Goal: Information Seeking & Learning: Learn about a topic

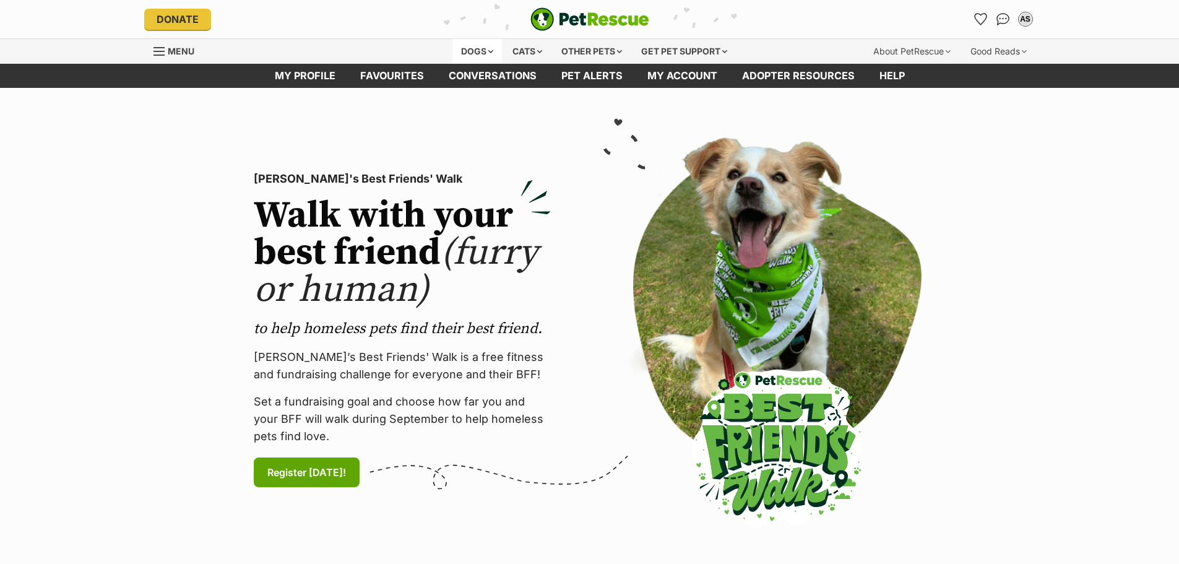
click at [479, 54] on div "Dogs" at bounding box center [478, 51] width 50 height 25
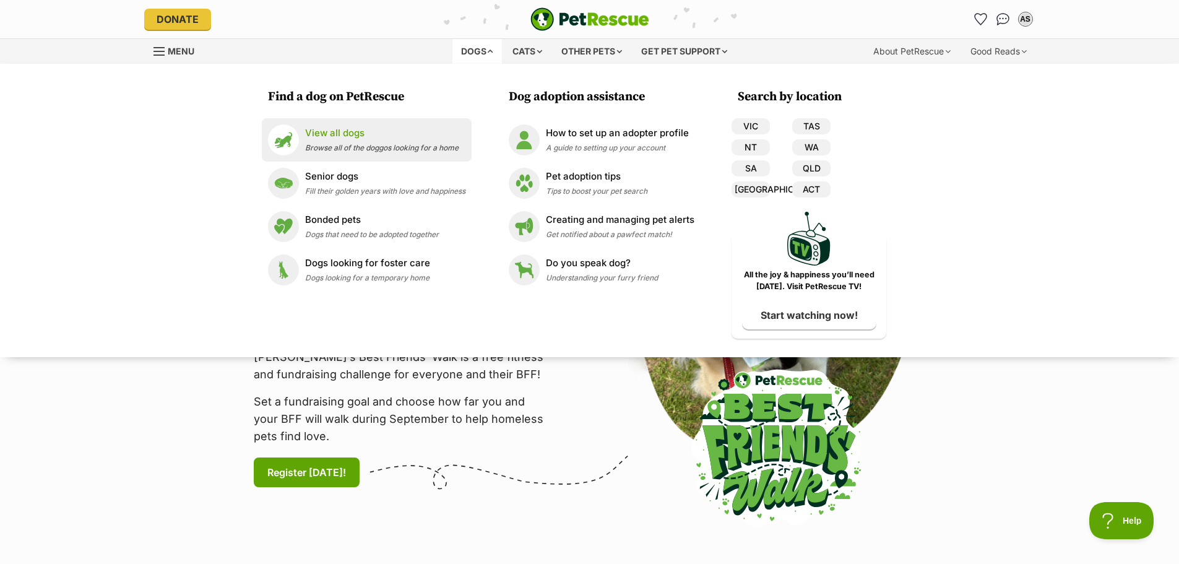
click at [337, 148] on span "Browse all of the doggos looking for a home" at bounding box center [382, 147] width 154 height 9
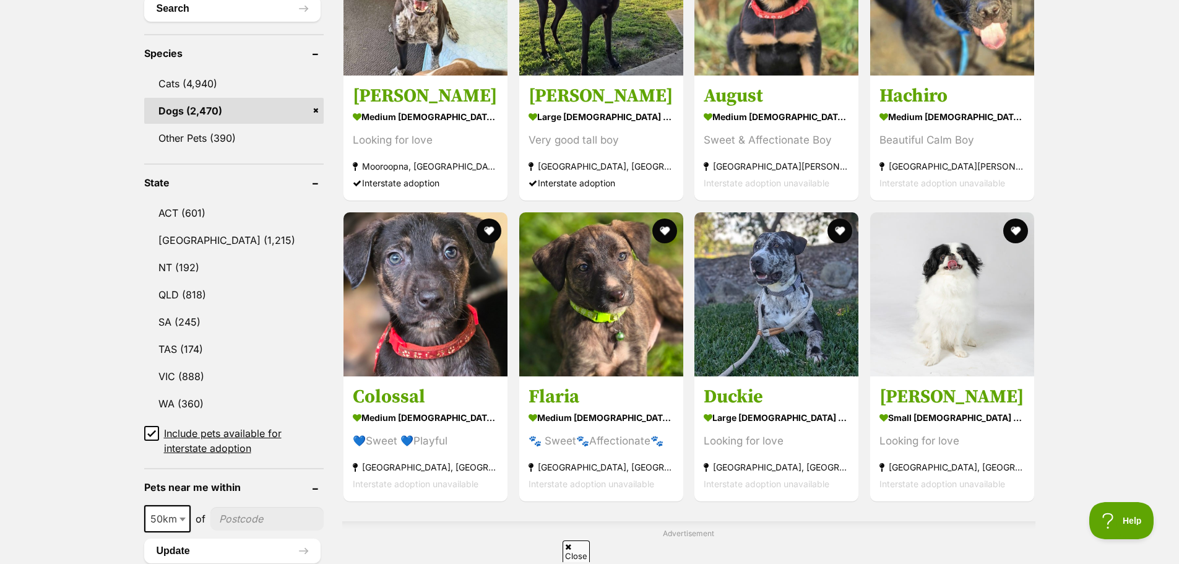
scroll to position [495, 0]
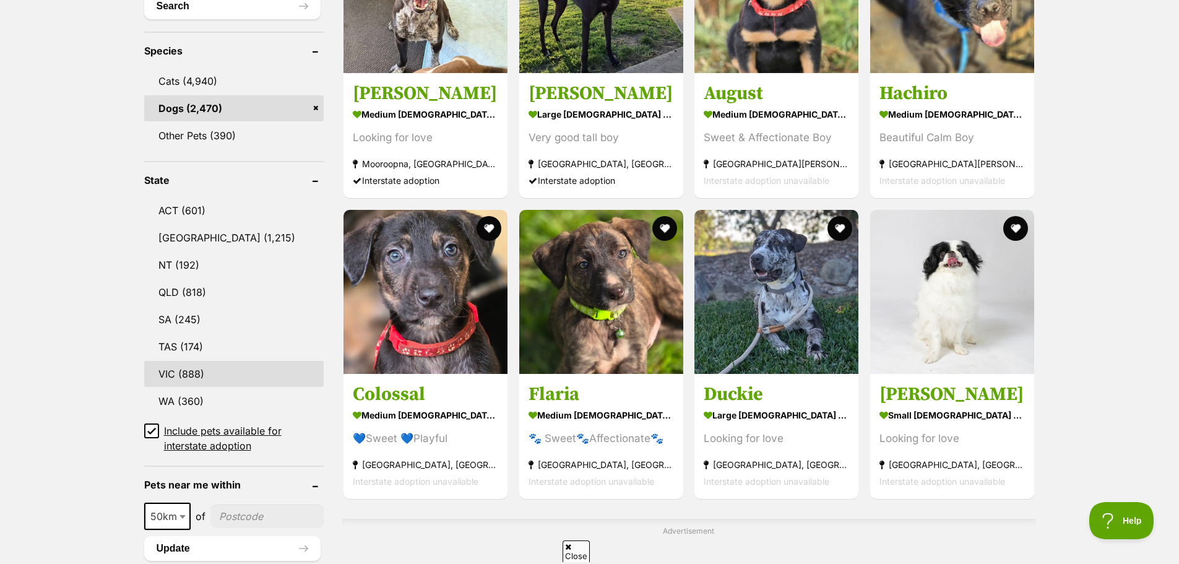
click at [256, 373] on link "VIC (888)" at bounding box center [234, 374] width 180 height 26
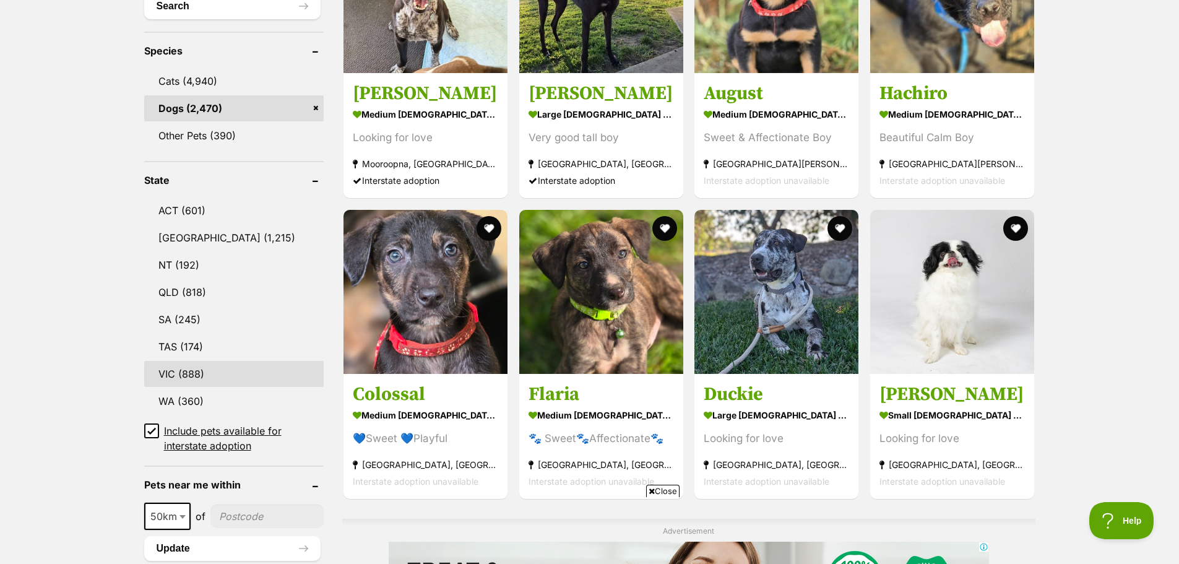
scroll to position [0, 0]
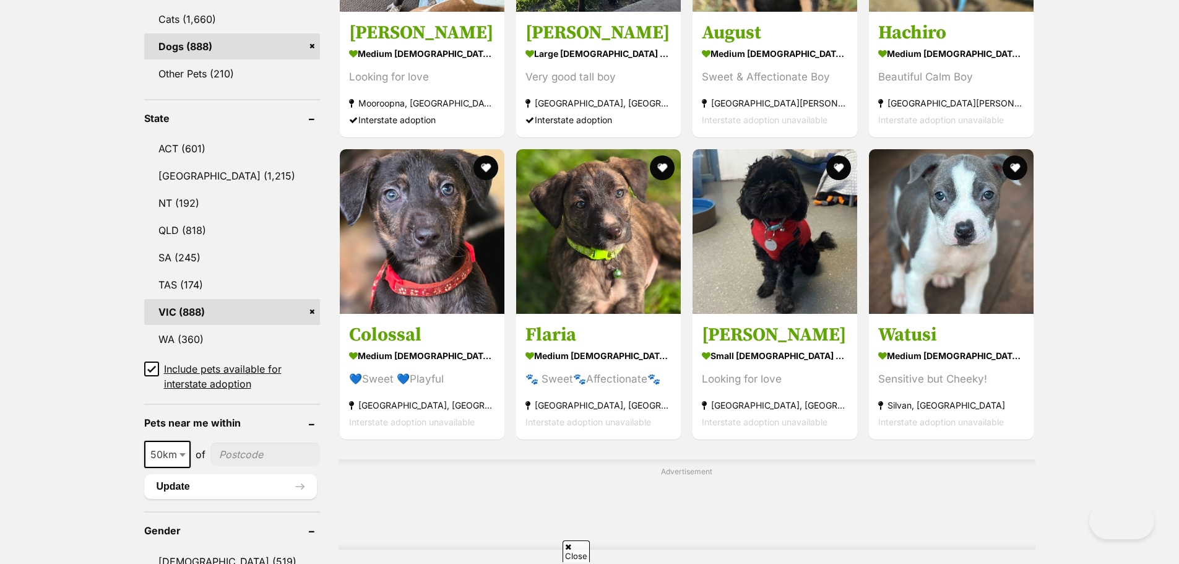
click at [149, 365] on icon at bounding box center [151, 369] width 9 height 9
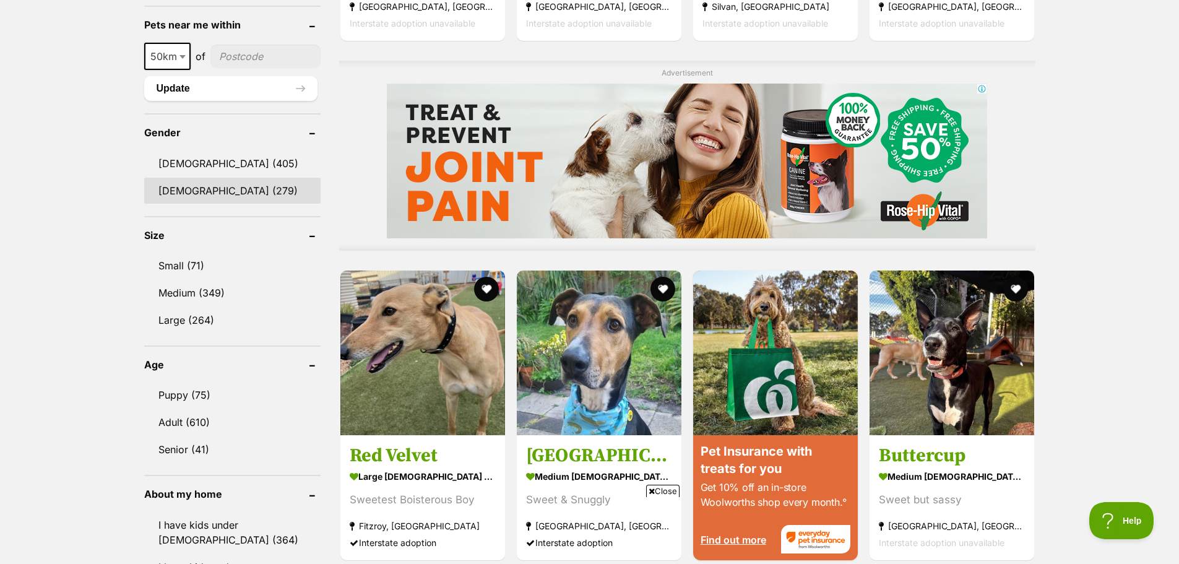
scroll to position [990, 0]
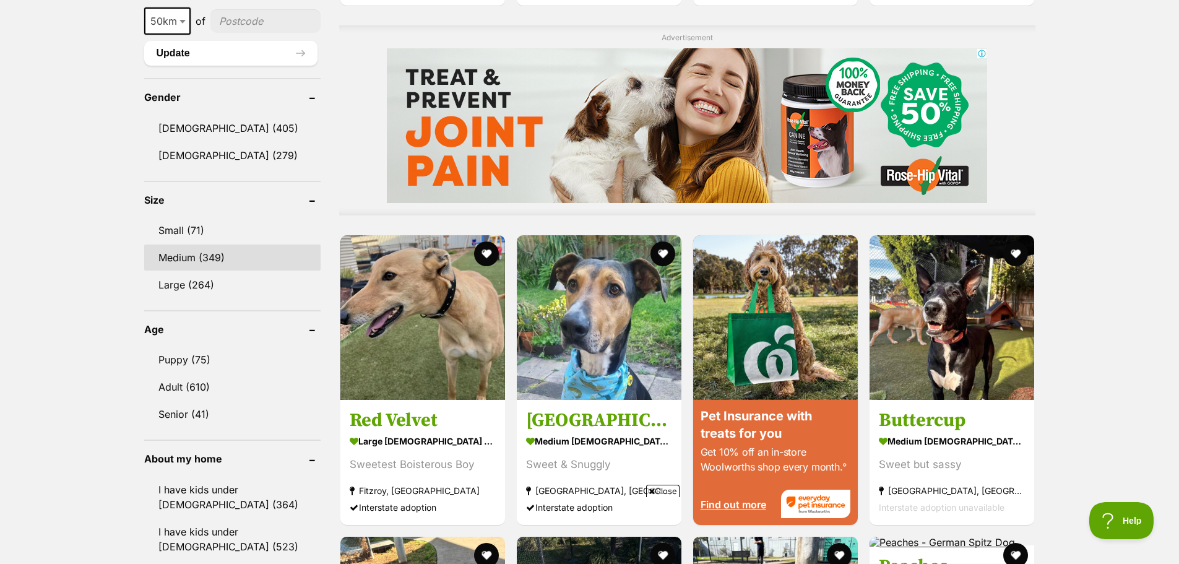
click at [184, 245] on link "Medium (349)" at bounding box center [232, 258] width 176 height 26
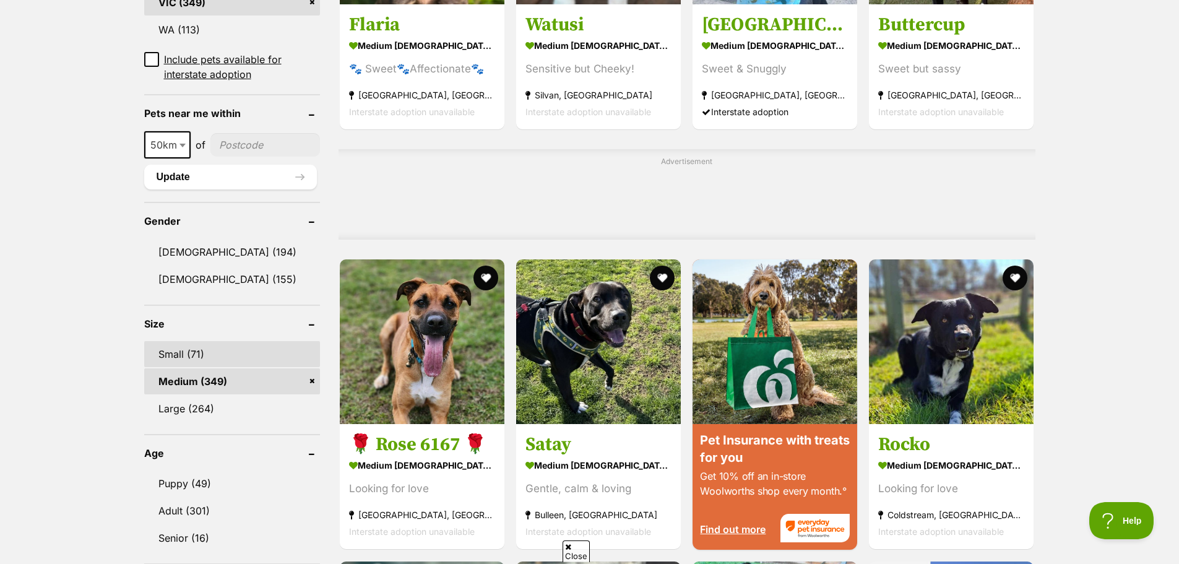
click at [205, 352] on link "Small (71)" at bounding box center [232, 354] width 176 height 26
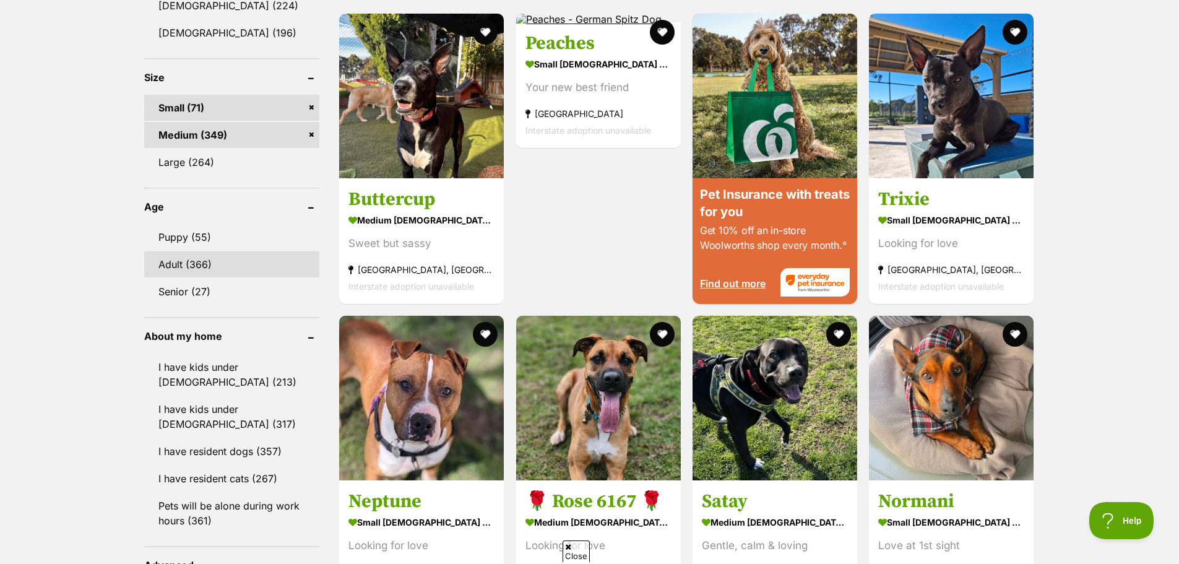
scroll to position [1114, 0]
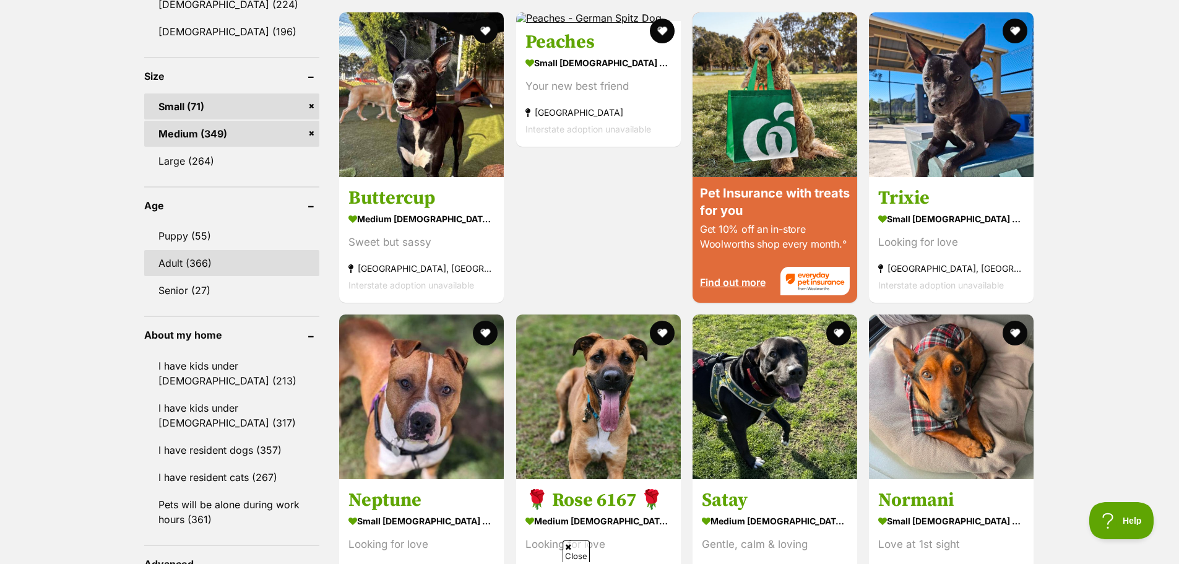
click at [176, 269] on link "Adult (366)" at bounding box center [232, 263] width 176 height 26
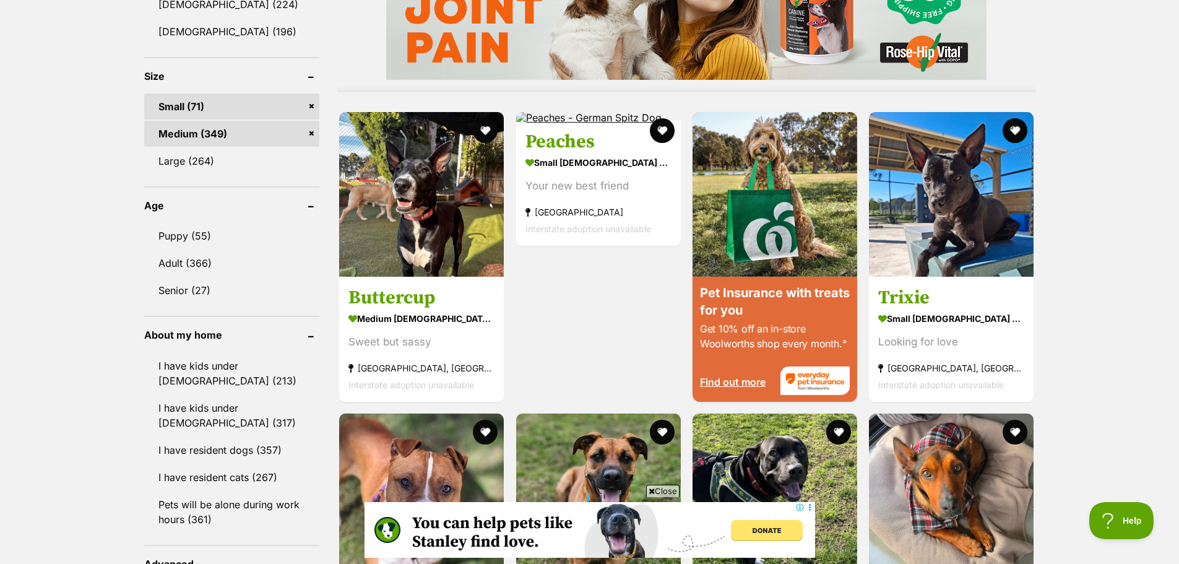
scroll to position [0, 0]
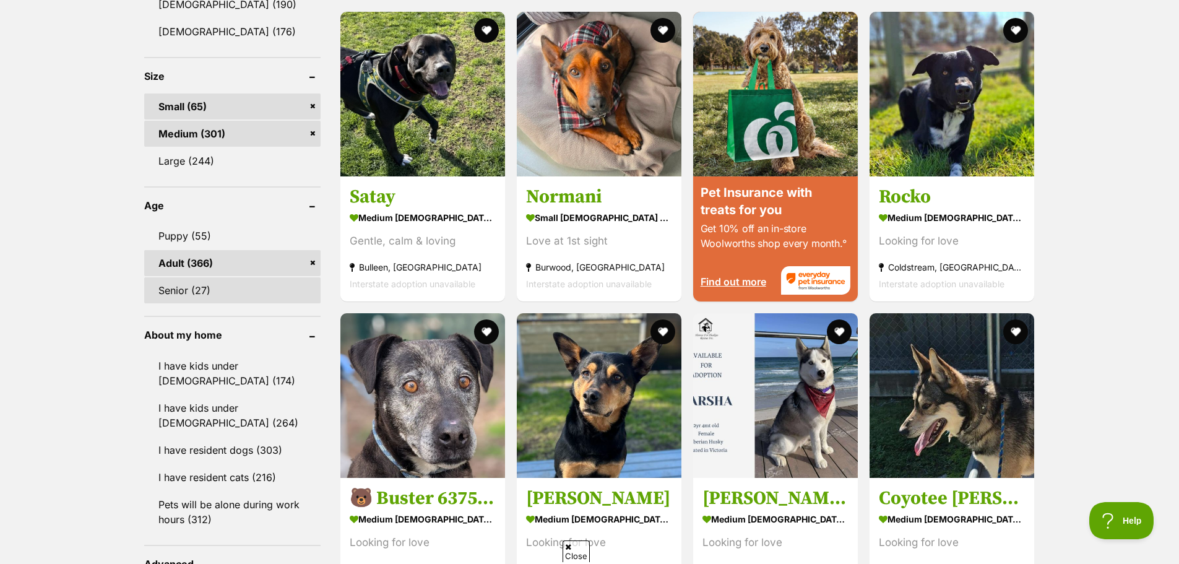
click at [190, 287] on link "Senior (27)" at bounding box center [232, 290] width 176 height 26
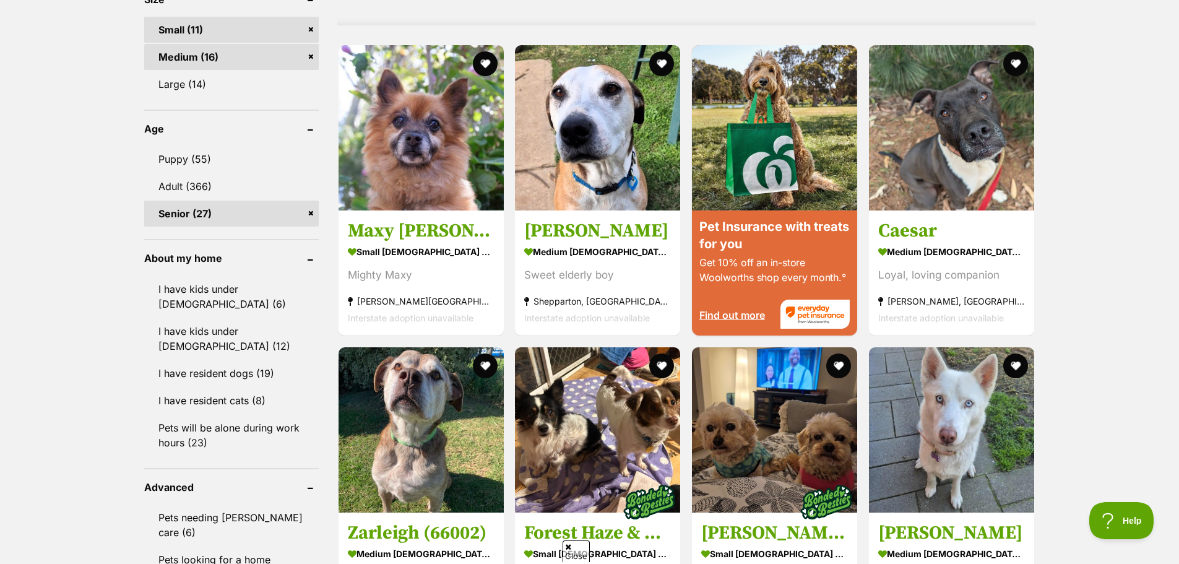
scroll to position [1114, 0]
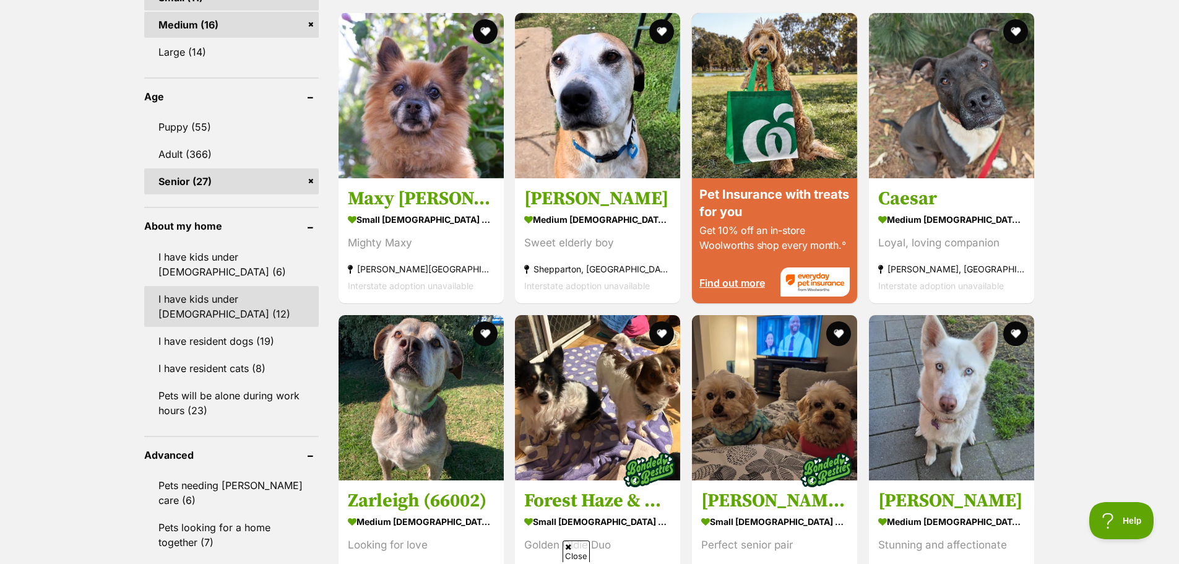
click at [174, 302] on link "I have kids under 12 years old (12)" at bounding box center [231, 306] width 175 height 41
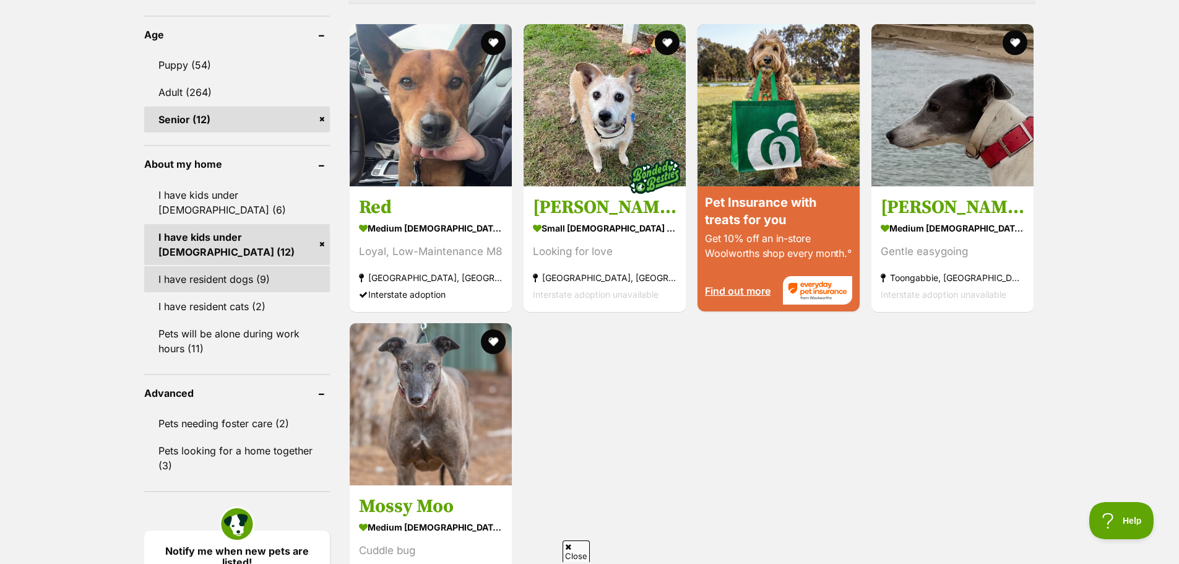
click at [204, 269] on link "I have resident dogs (9)" at bounding box center [237, 279] width 186 height 26
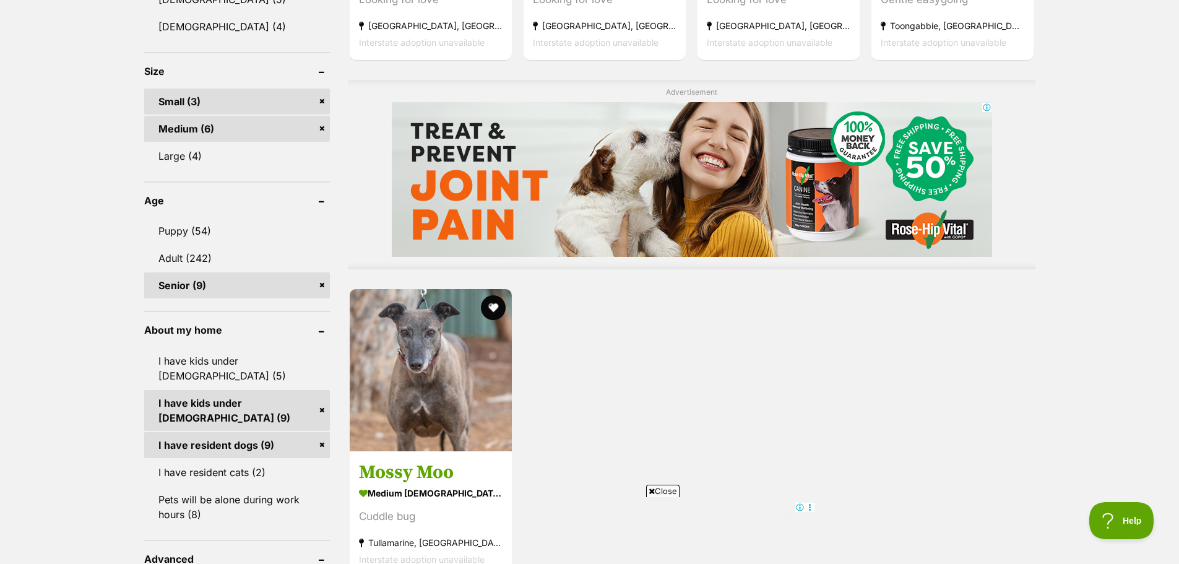
scroll to position [1176, 0]
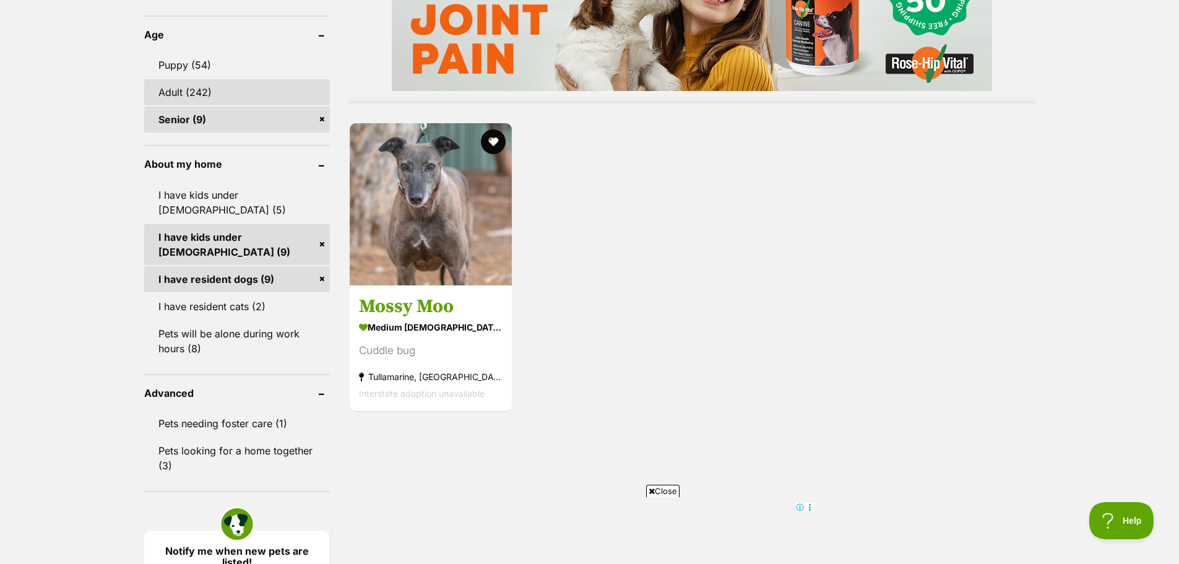
click at [190, 88] on link "Adult (242)" at bounding box center [237, 92] width 186 height 26
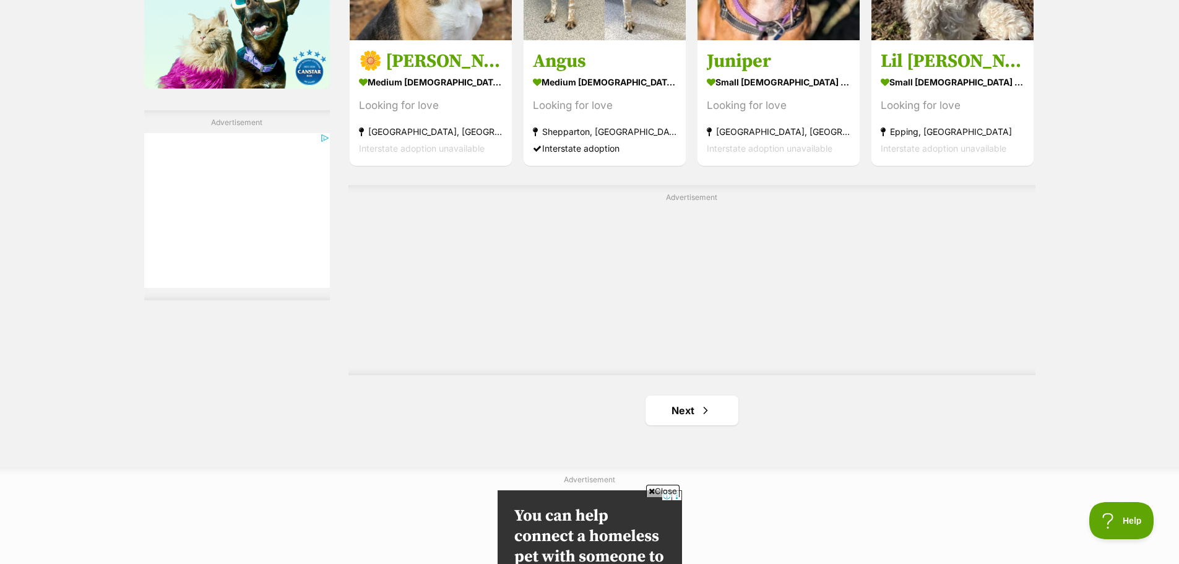
scroll to position [2105, 0]
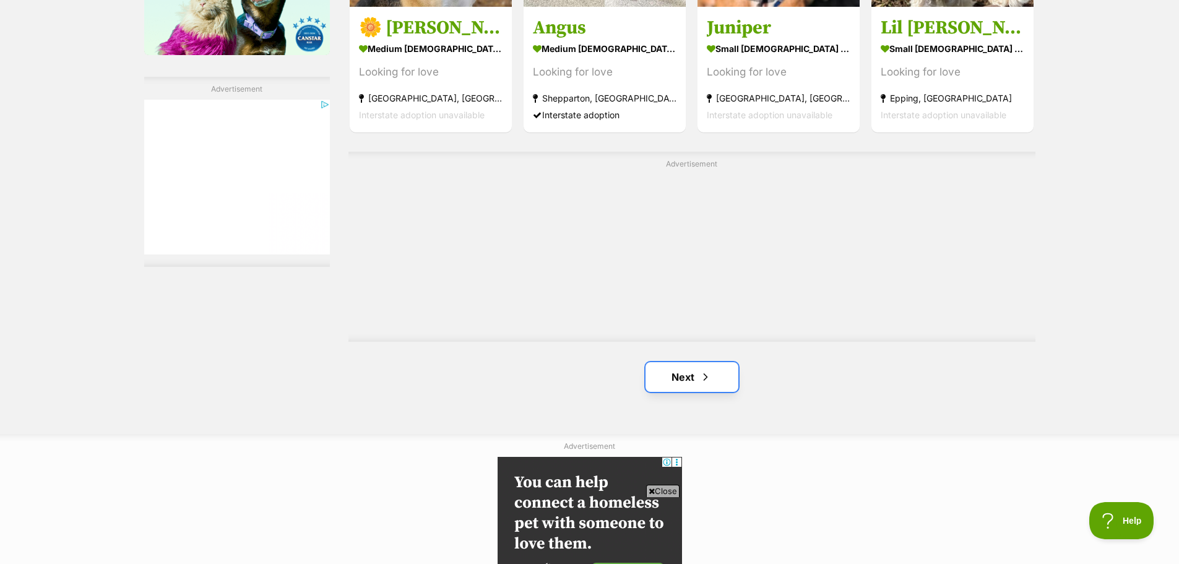
click at [668, 384] on link "Next" at bounding box center [692, 377] width 93 height 30
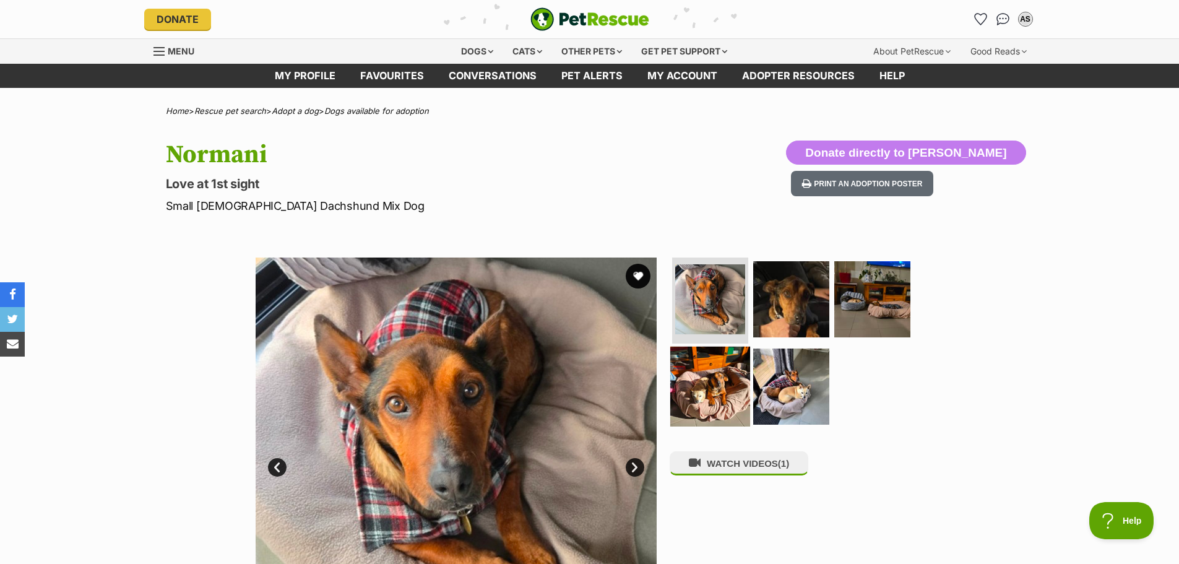
click at [716, 391] on img at bounding box center [710, 387] width 80 height 80
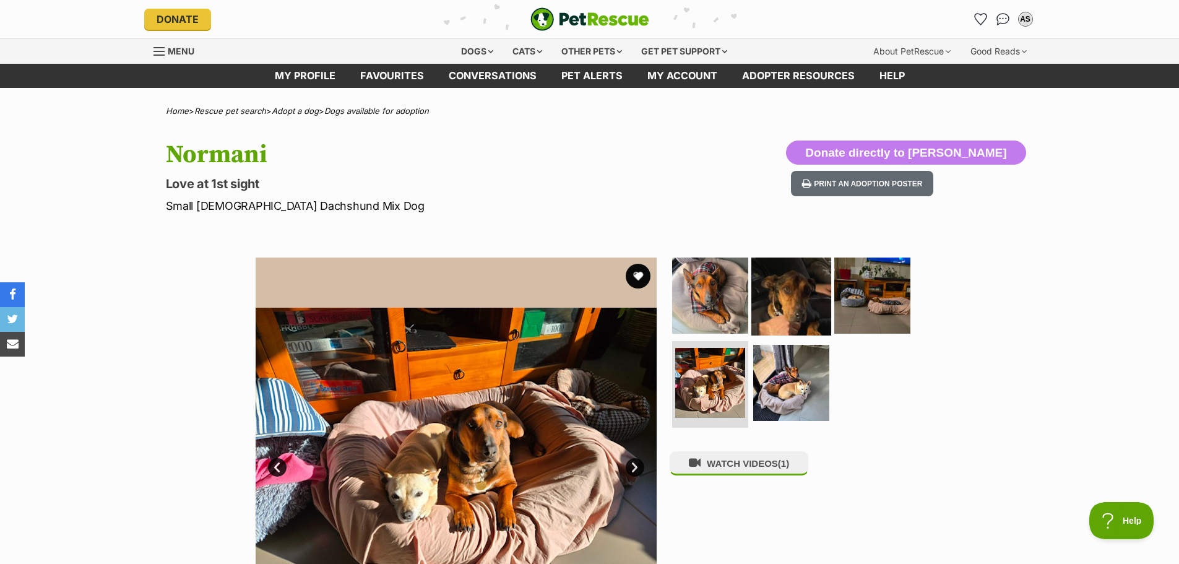
click at [786, 308] on img at bounding box center [792, 295] width 80 height 80
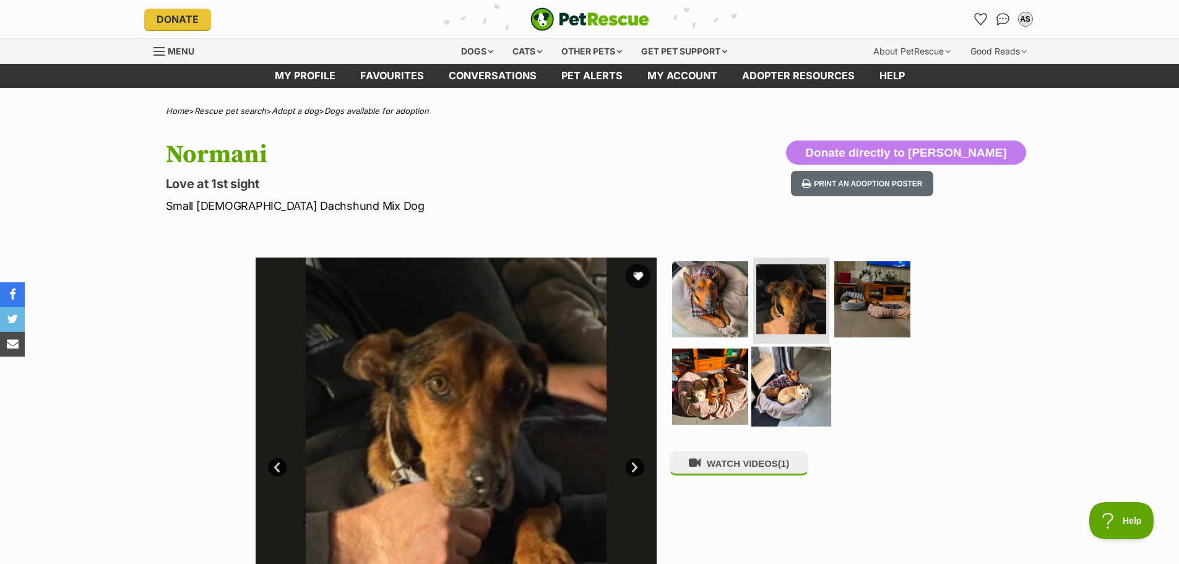
click at [792, 391] on img at bounding box center [792, 387] width 80 height 80
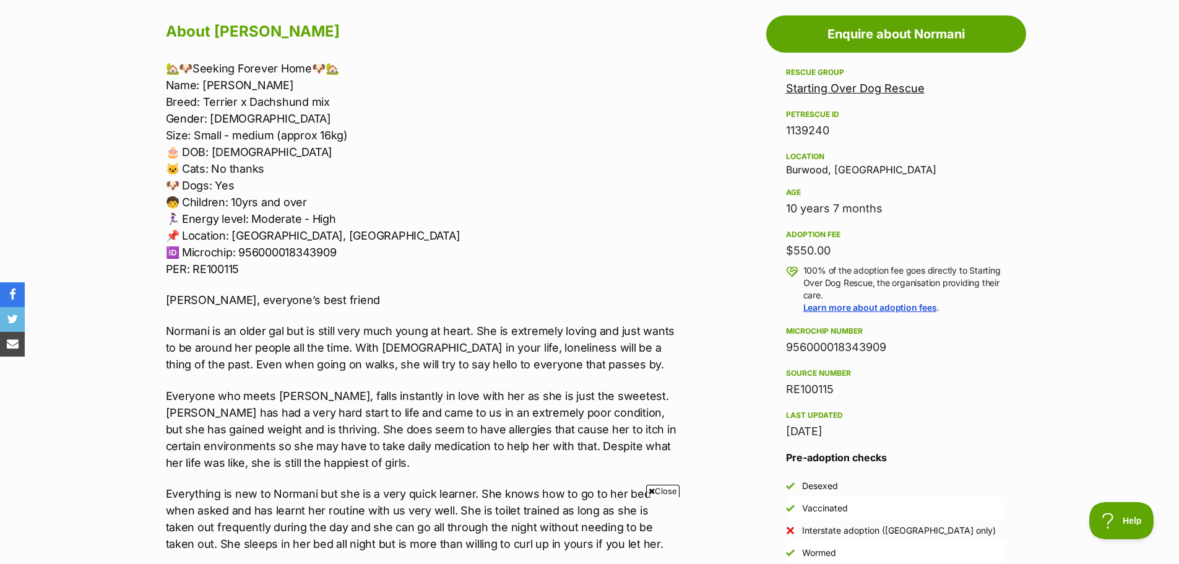
scroll to position [681, 0]
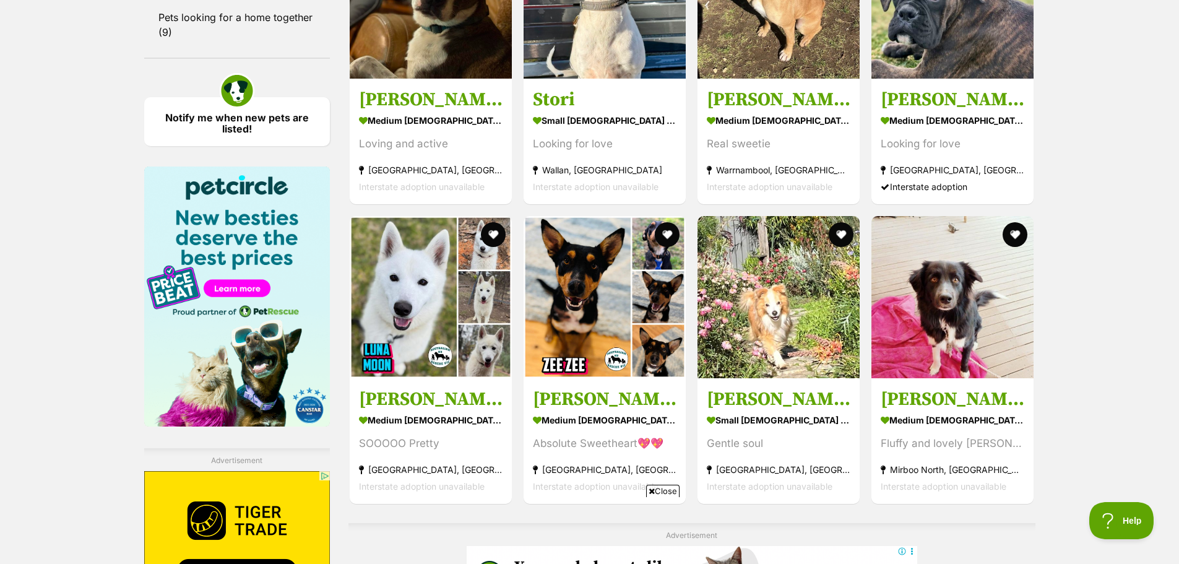
scroll to position [1919, 0]
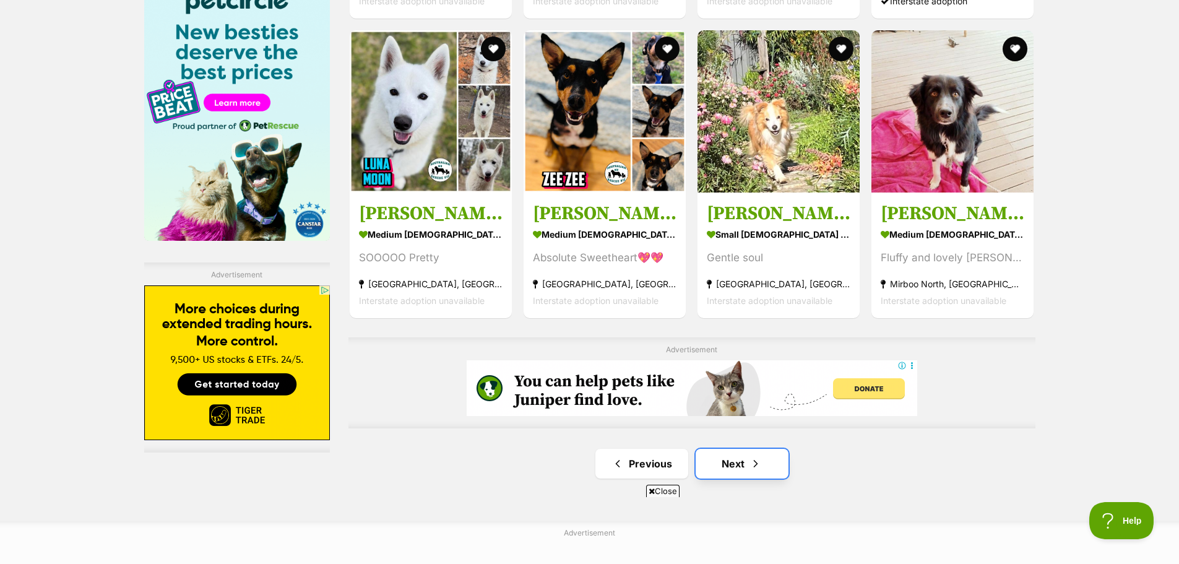
click at [761, 461] on span "Next page" at bounding box center [756, 463] width 12 height 15
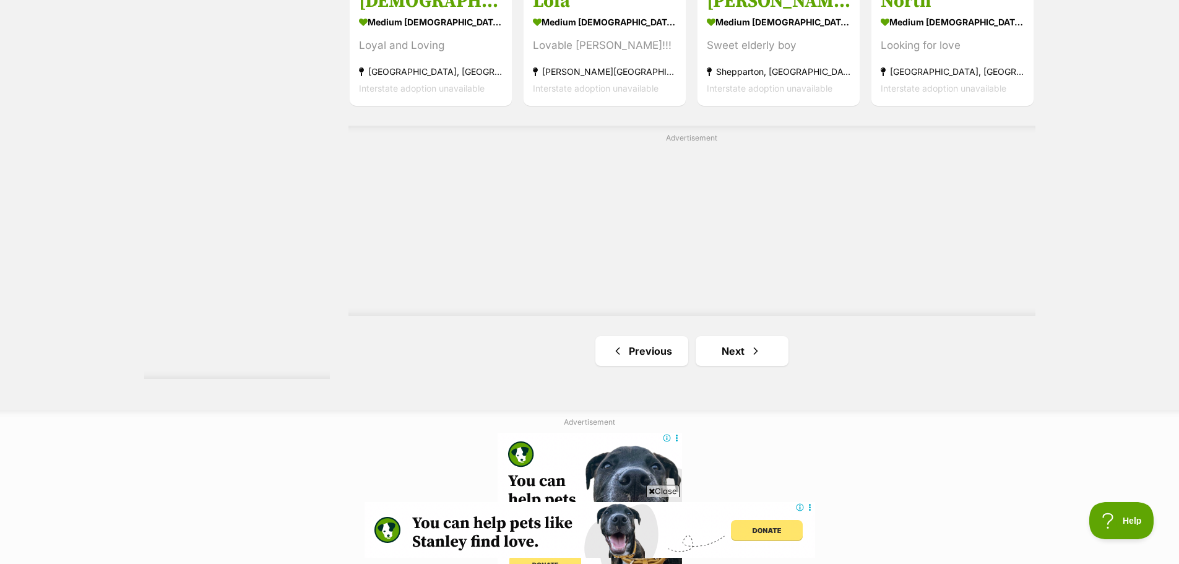
scroll to position [2229, 0]
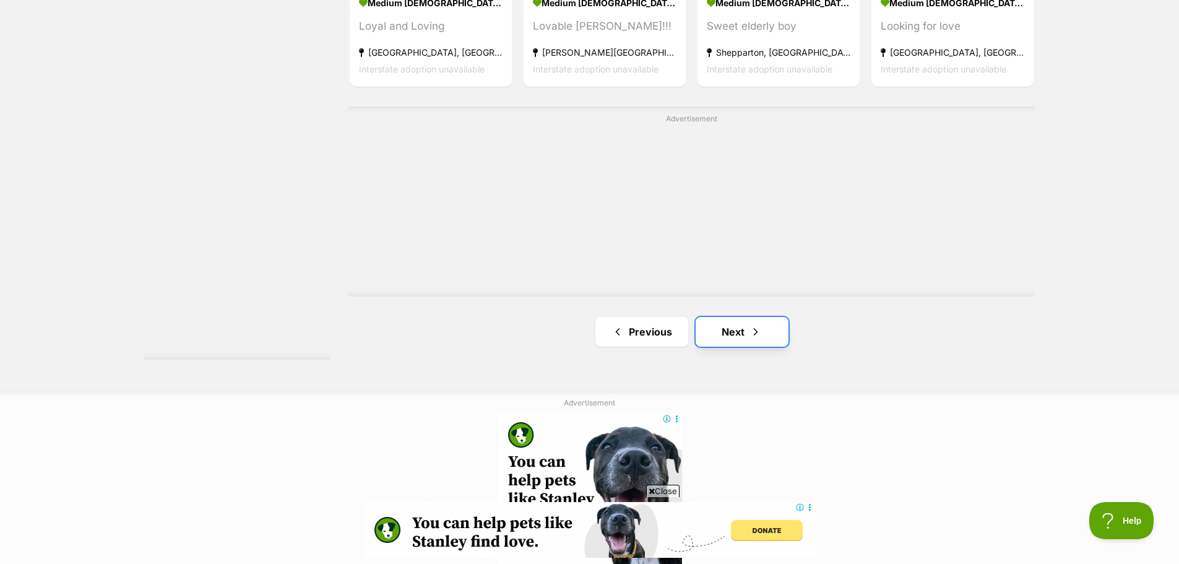
click at [761, 345] on link "Next" at bounding box center [742, 332] width 93 height 30
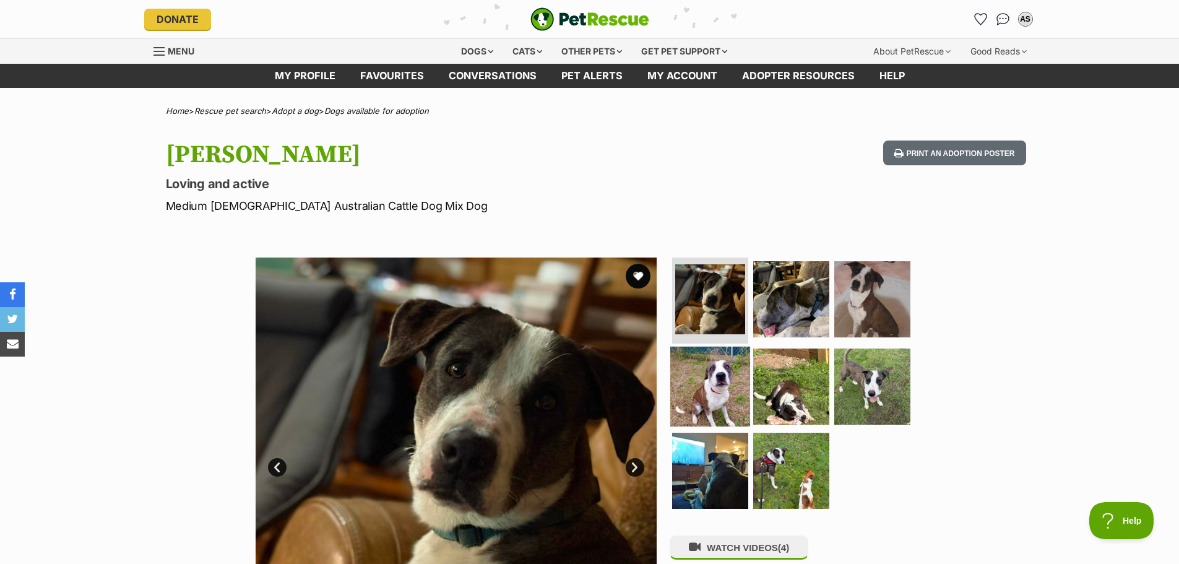
click at [712, 381] on img at bounding box center [710, 387] width 80 height 80
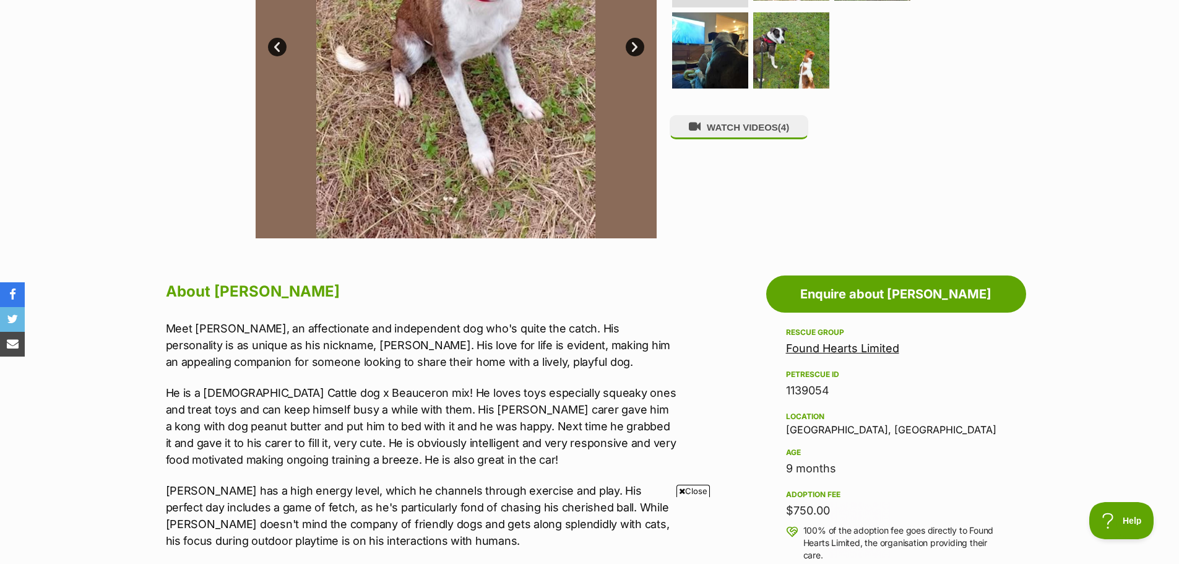
scroll to position [557, 0]
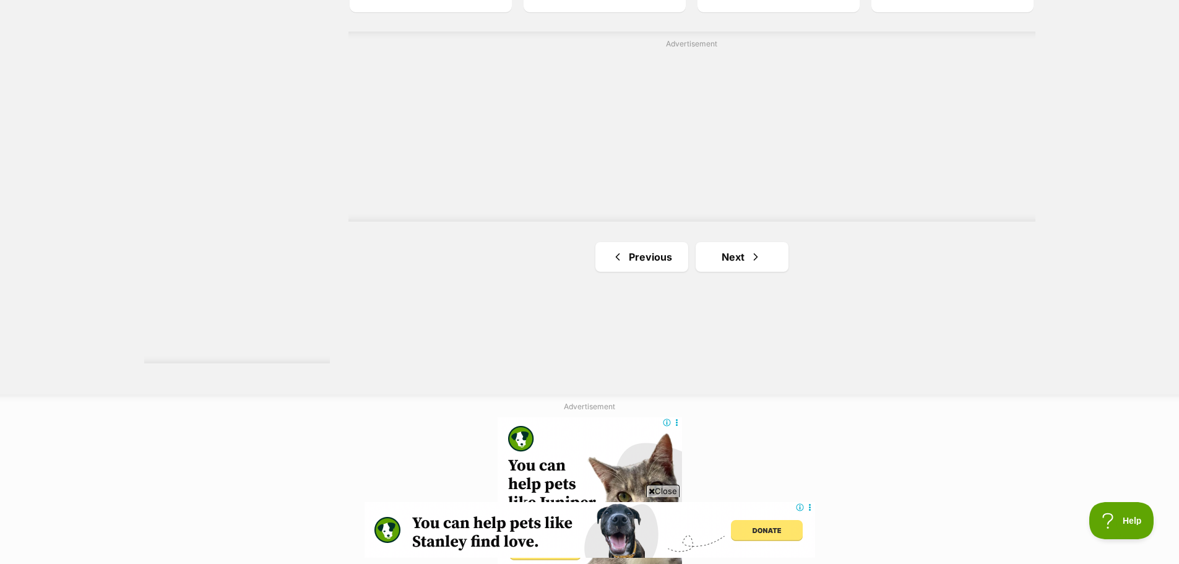
scroll to position [2229, 0]
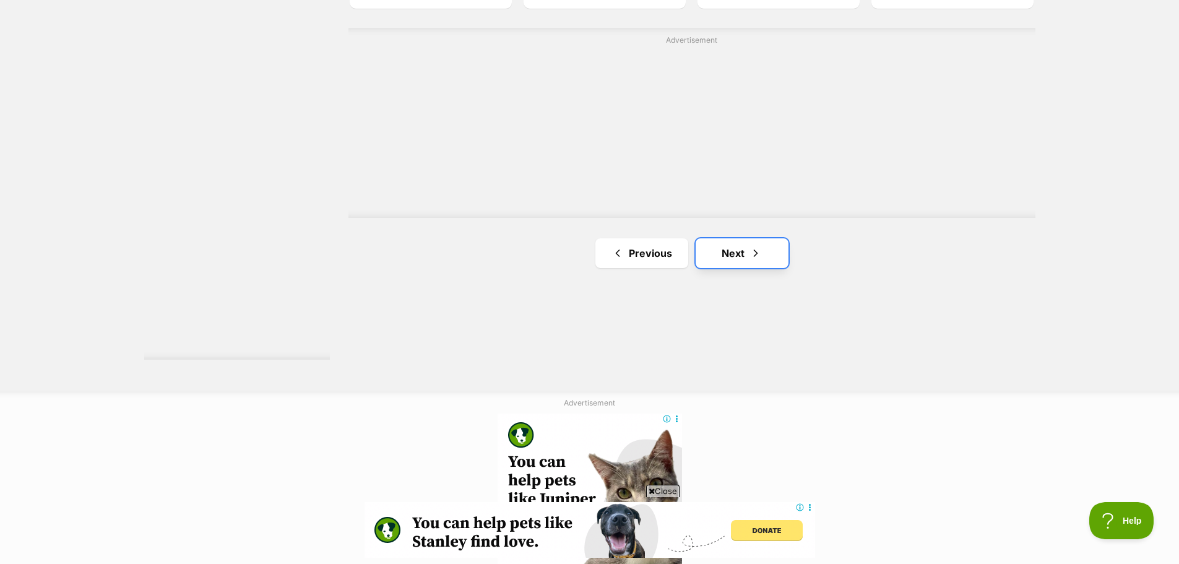
click at [732, 259] on link "Next" at bounding box center [742, 253] width 93 height 30
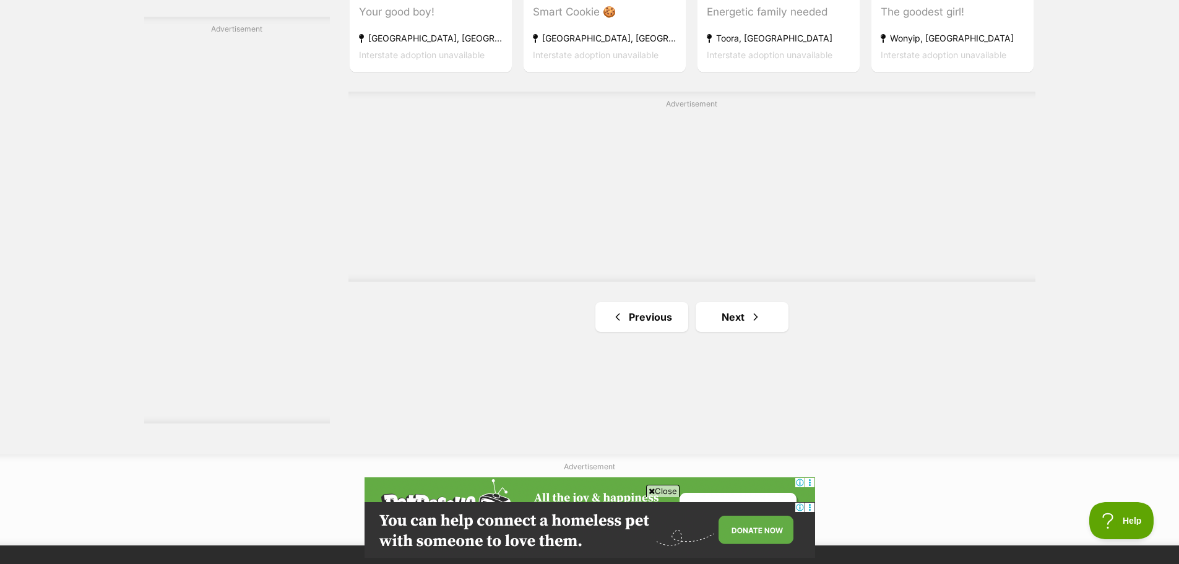
scroll to position [2167, 0]
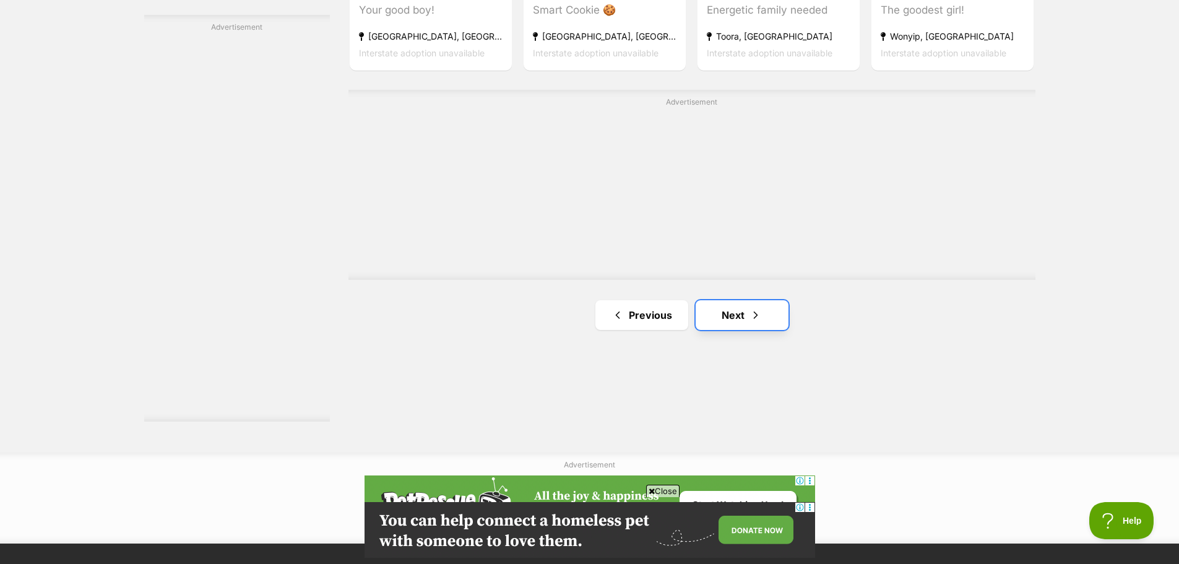
click at [721, 324] on link "Next" at bounding box center [742, 315] width 93 height 30
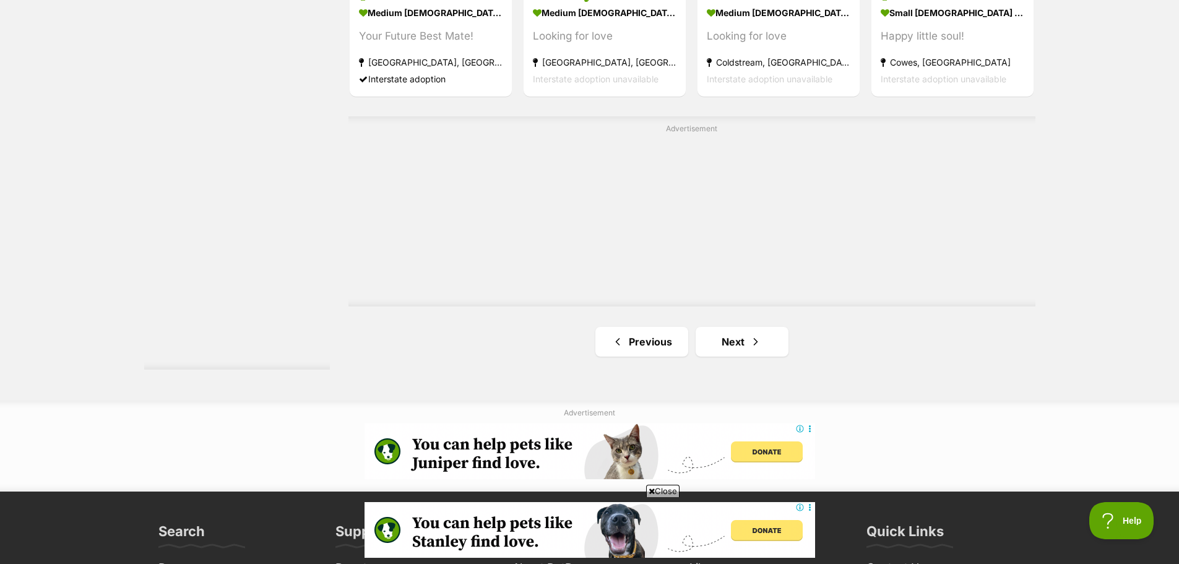
scroll to position [2229, 0]
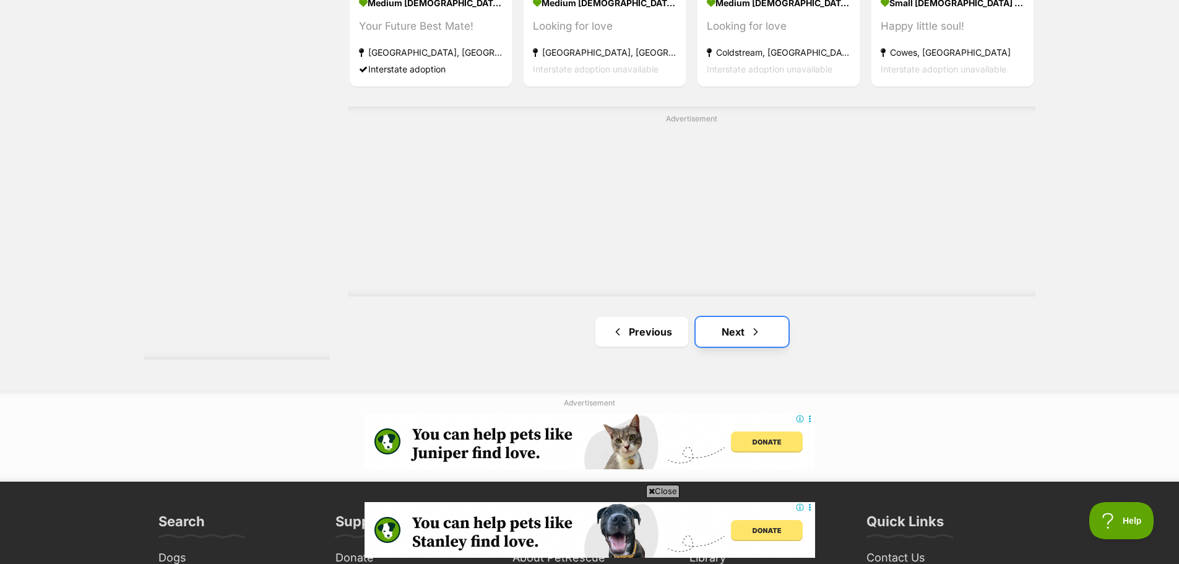
click at [760, 330] on span "Next page" at bounding box center [756, 331] width 12 height 15
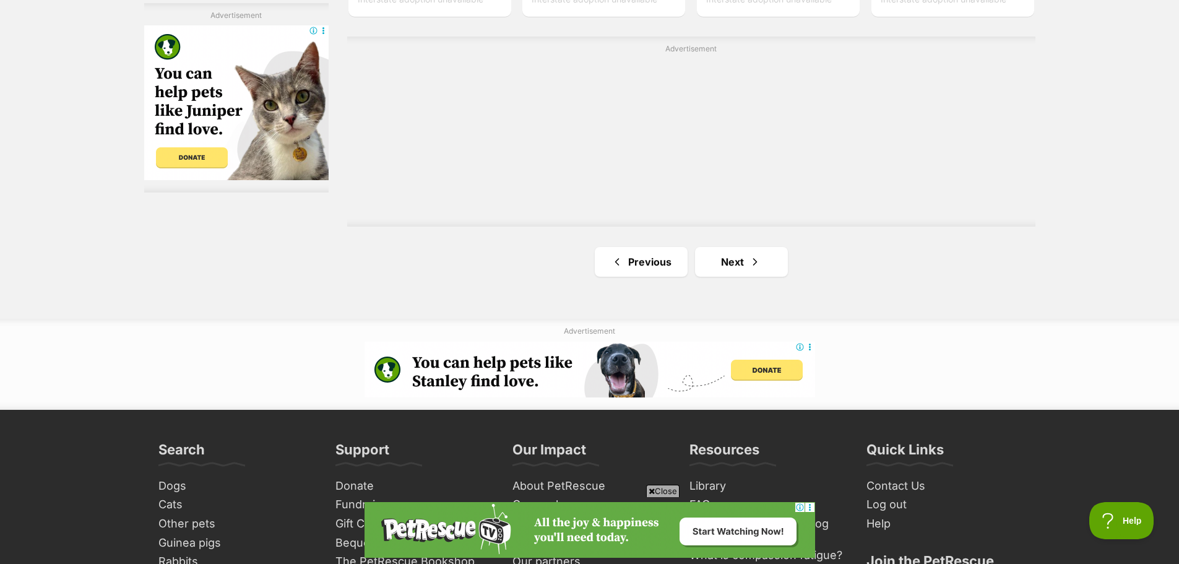
scroll to position [2229, 0]
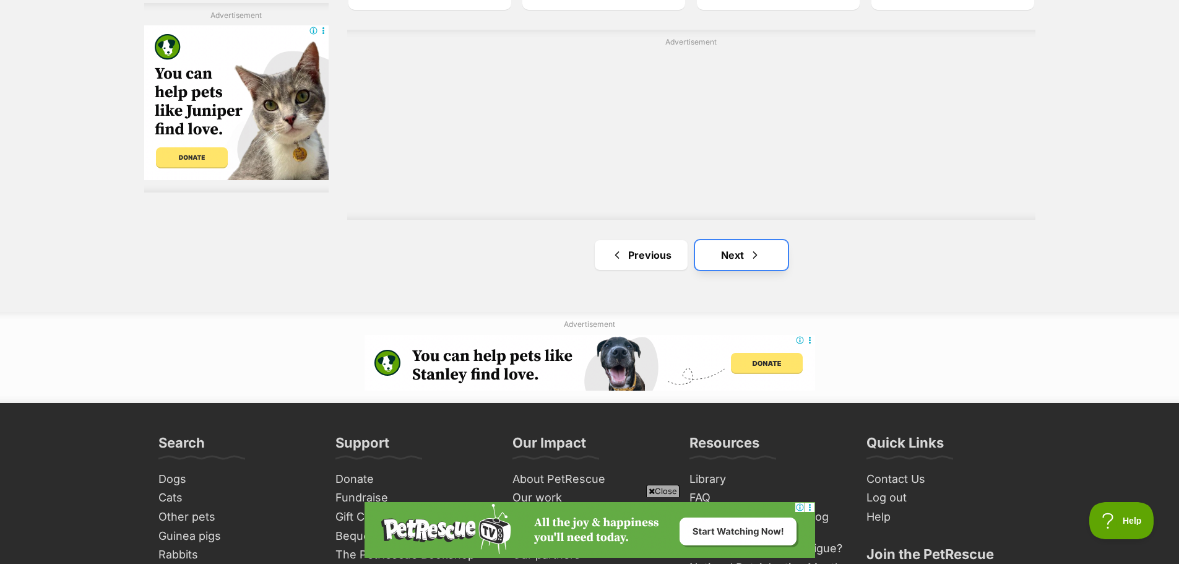
click at [721, 252] on link "Next" at bounding box center [741, 255] width 93 height 30
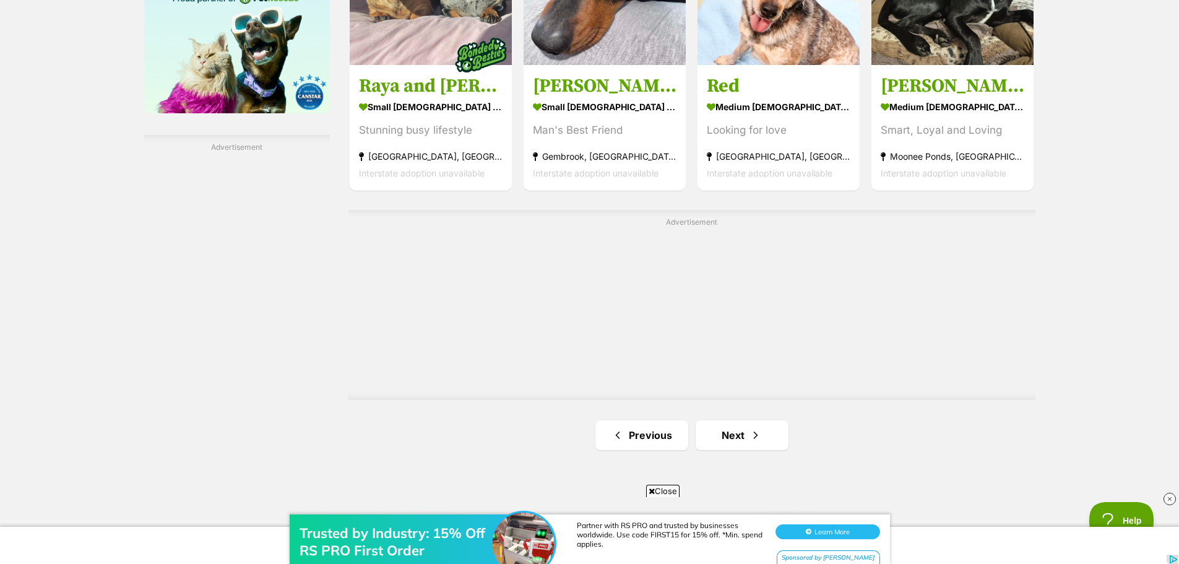
scroll to position [2105, 0]
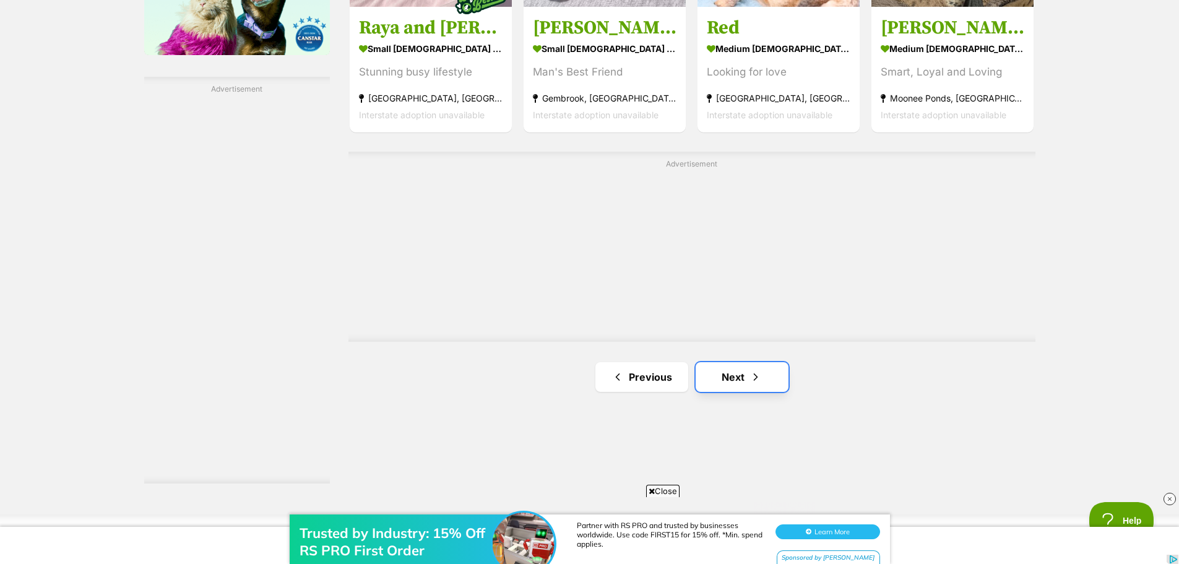
click at [714, 375] on link "Next" at bounding box center [742, 377] width 93 height 30
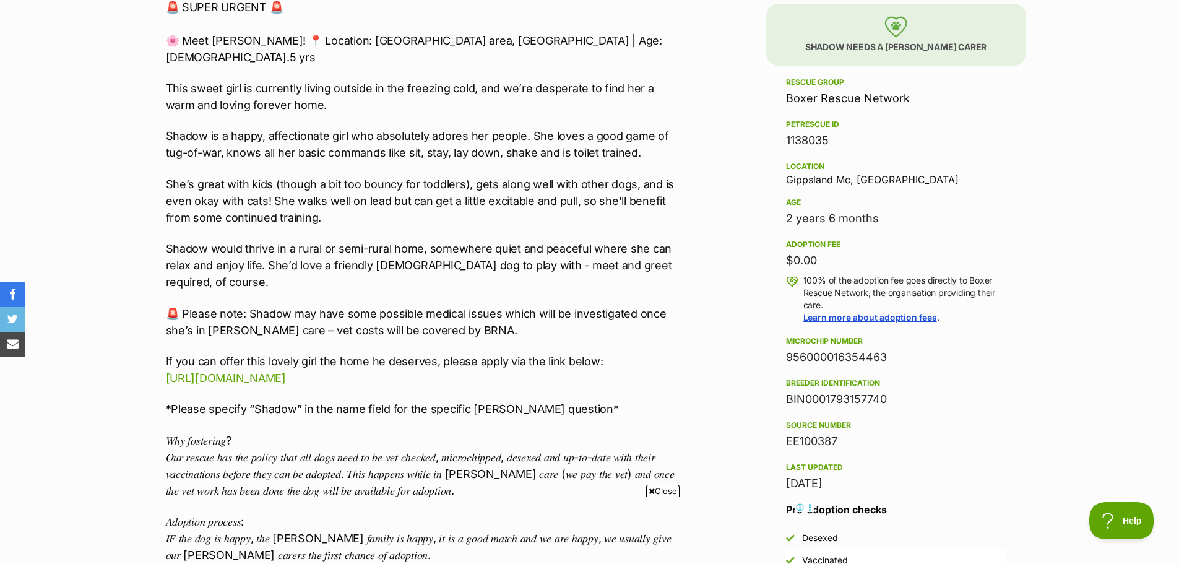
scroll to position [743, 0]
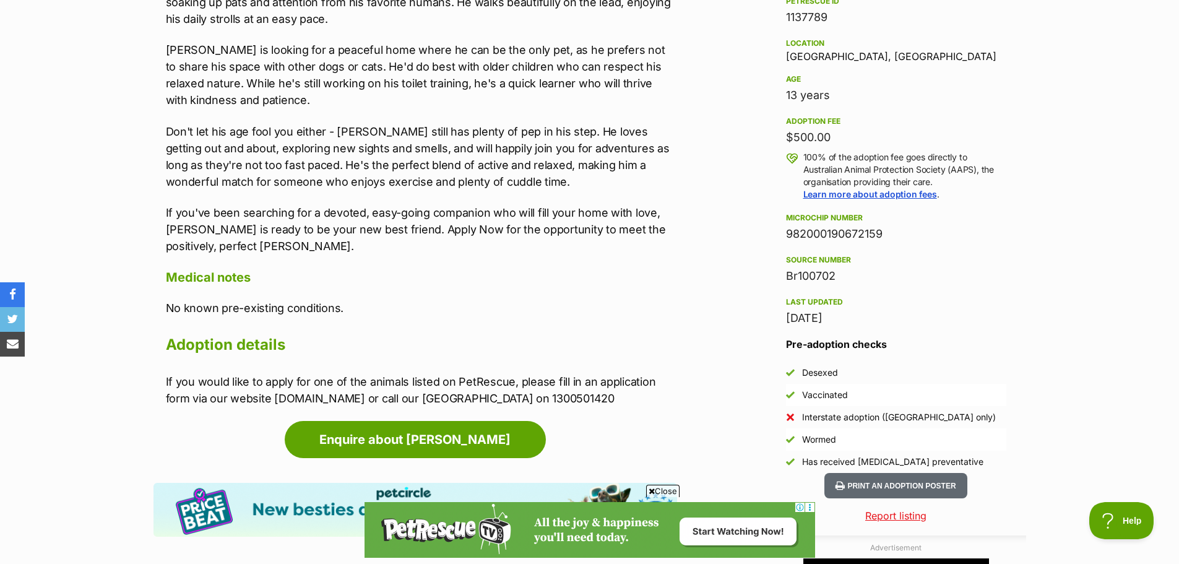
scroll to position [805, 0]
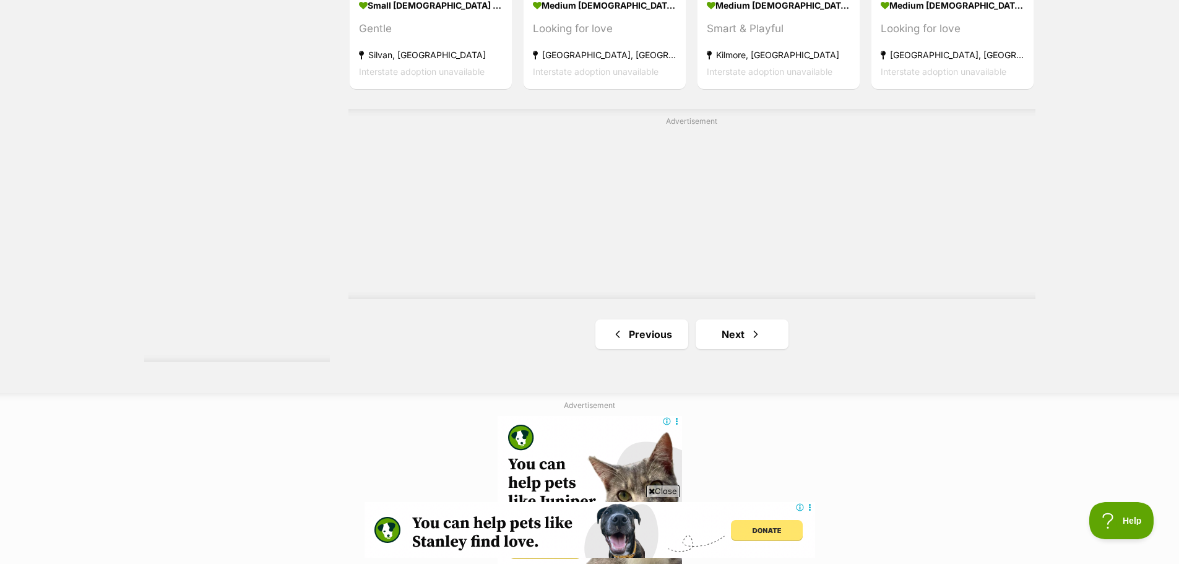
scroll to position [2229, 0]
click at [758, 339] on span "Next page" at bounding box center [756, 331] width 12 height 15
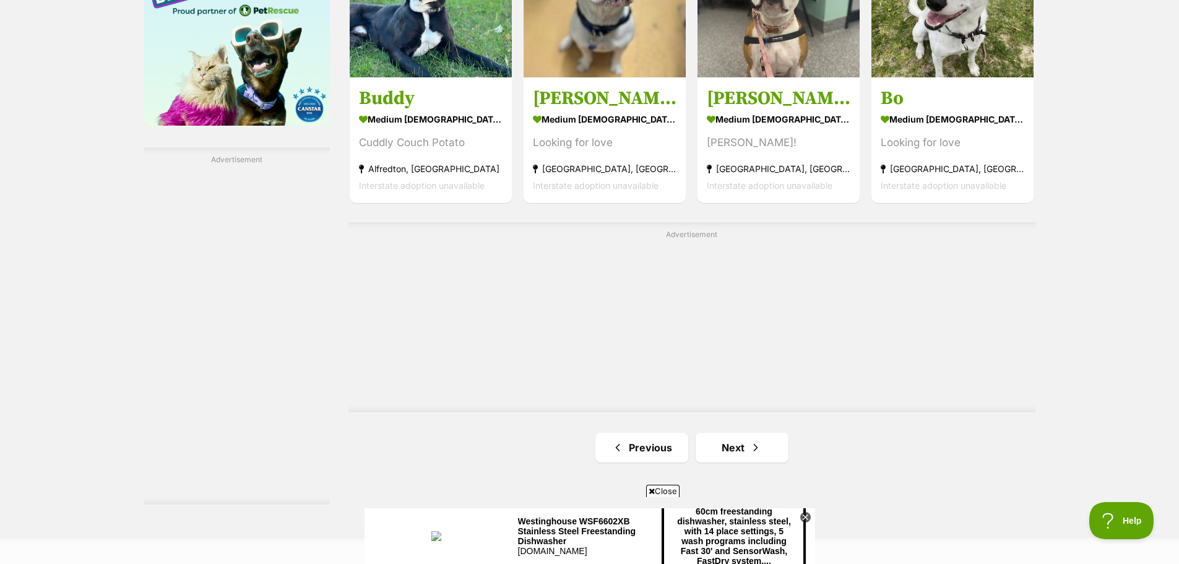
scroll to position [2167, 0]
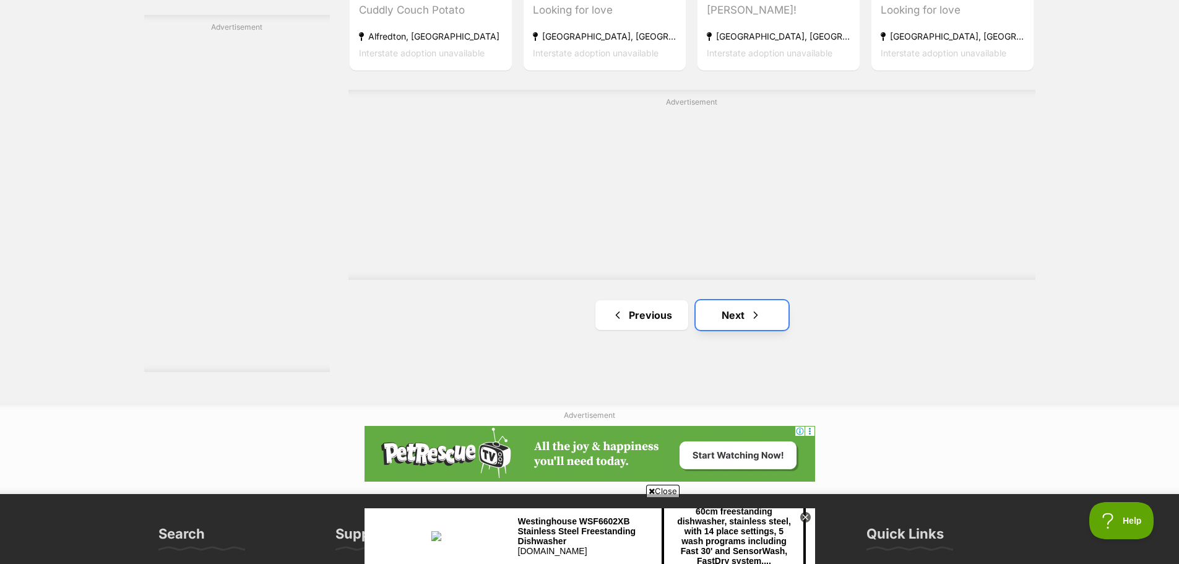
click at [709, 319] on link "Next" at bounding box center [742, 315] width 93 height 30
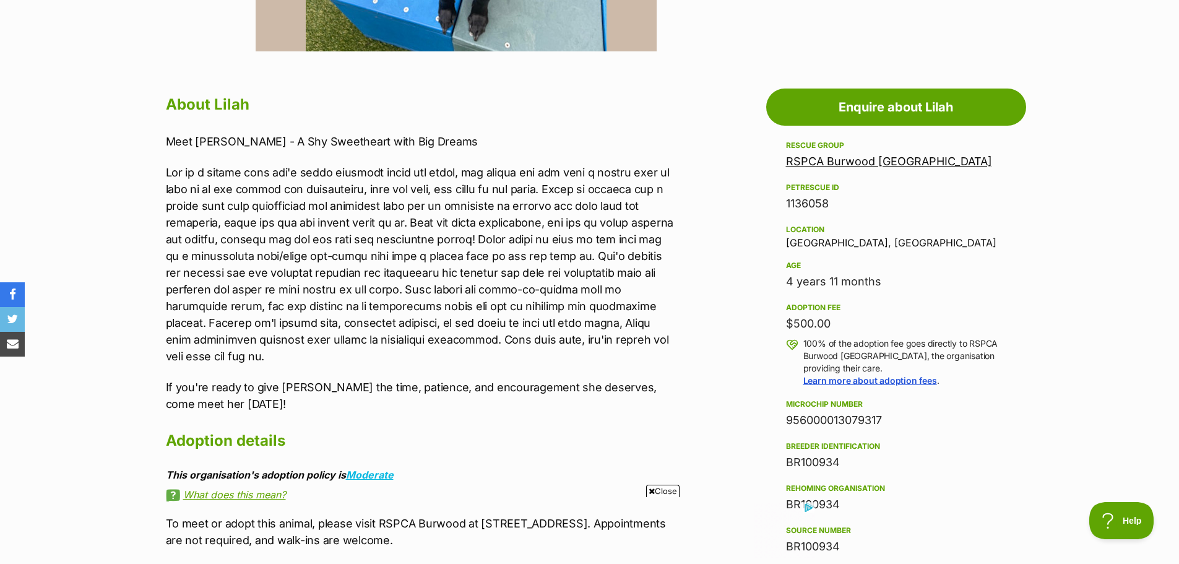
scroll to position [619, 0]
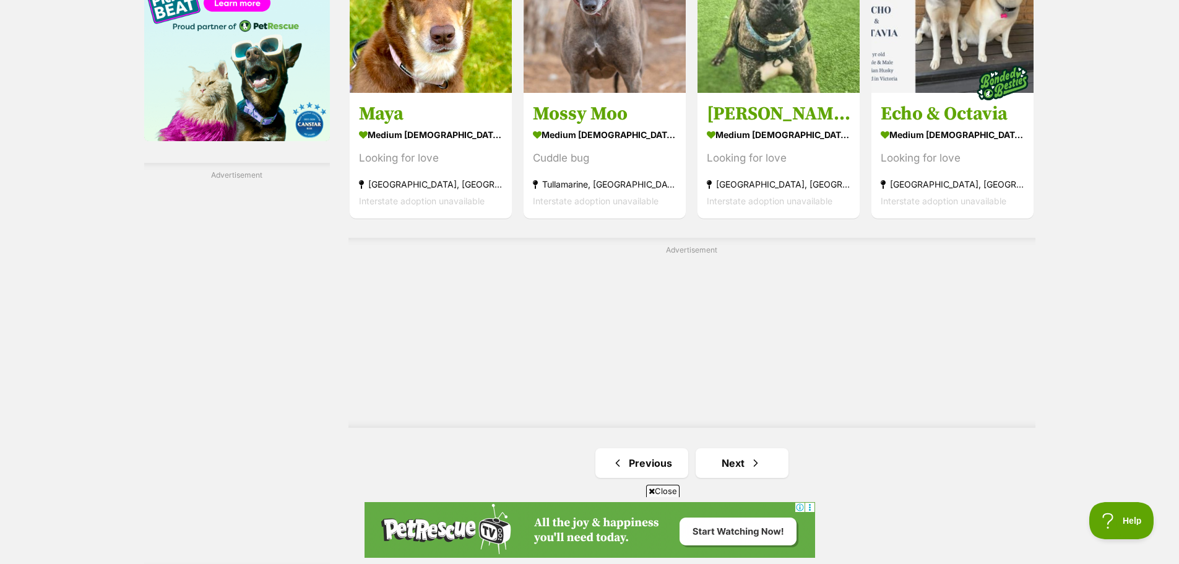
scroll to position [2043, 0]
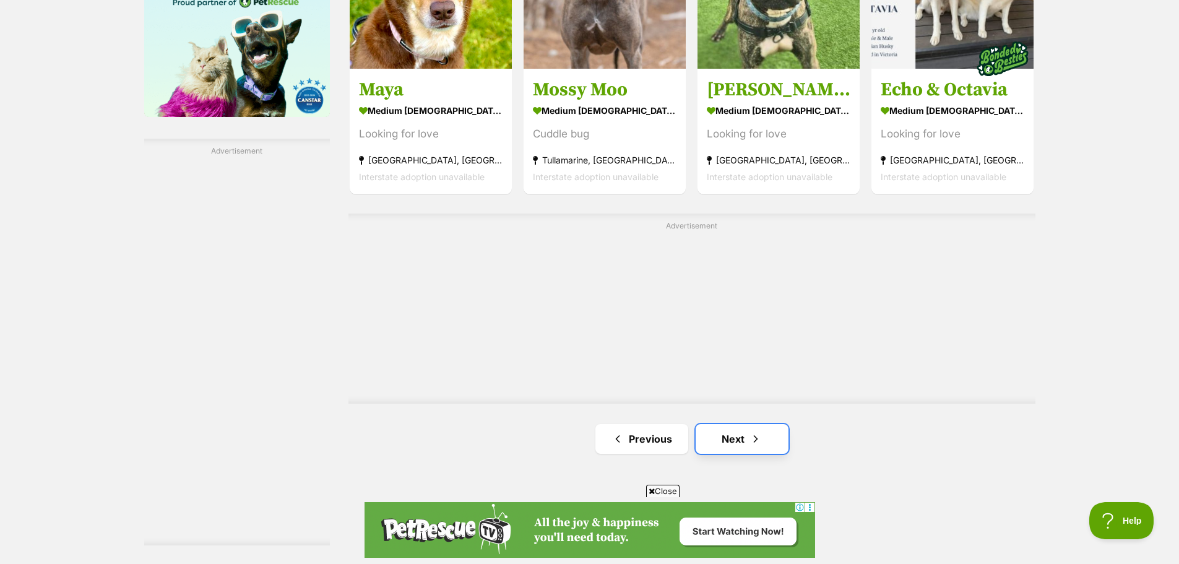
drag, startPoint x: 753, startPoint y: 448, endPoint x: 763, endPoint y: 445, distance: 10.2
click at [753, 448] on link "Next" at bounding box center [742, 439] width 93 height 30
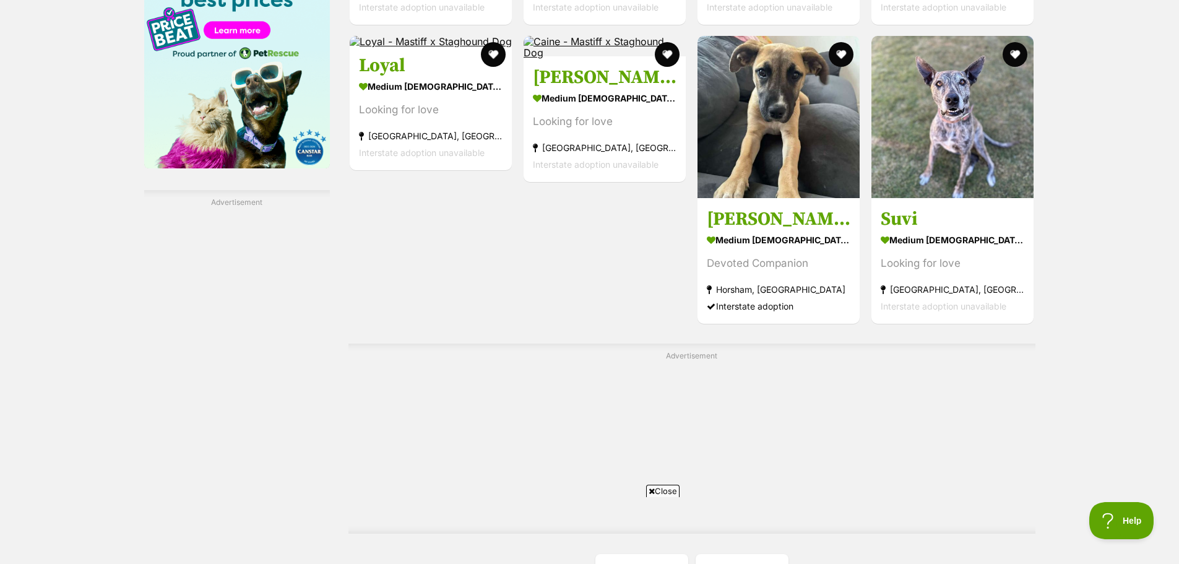
scroll to position [2167, 0]
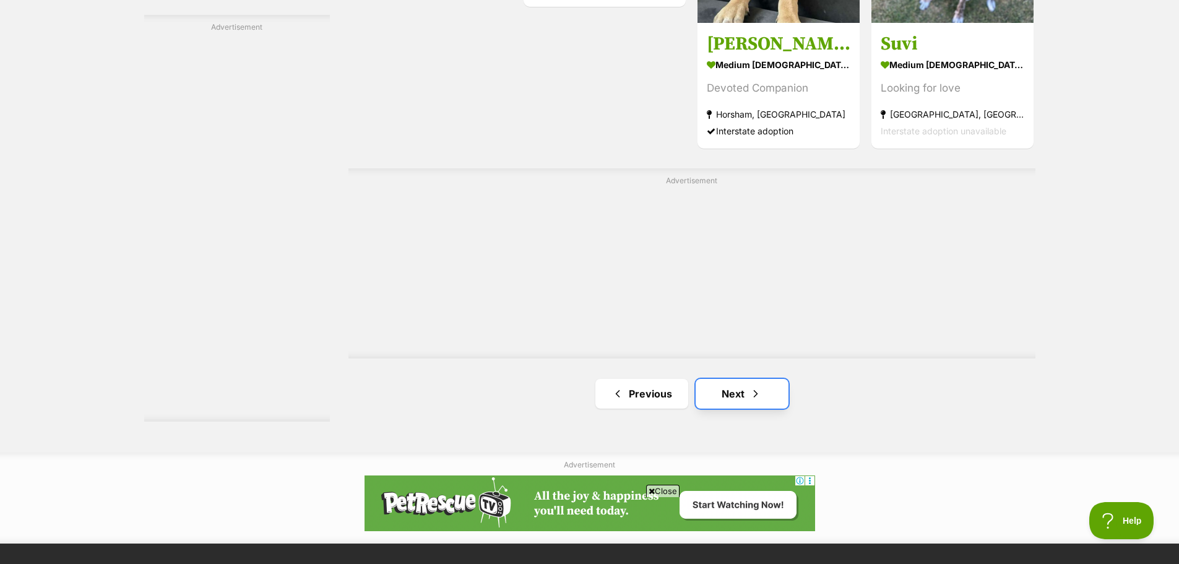
click at [754, 404] on link "Next" at bounding box center [742, 394] width 93 height 30
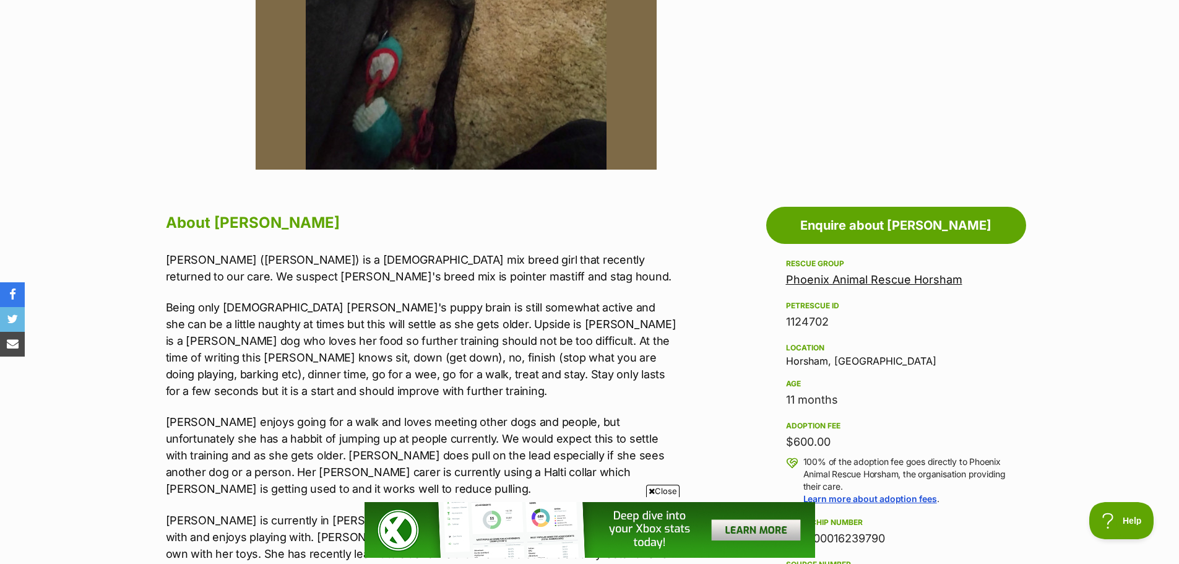
scroll to position [495, 0]
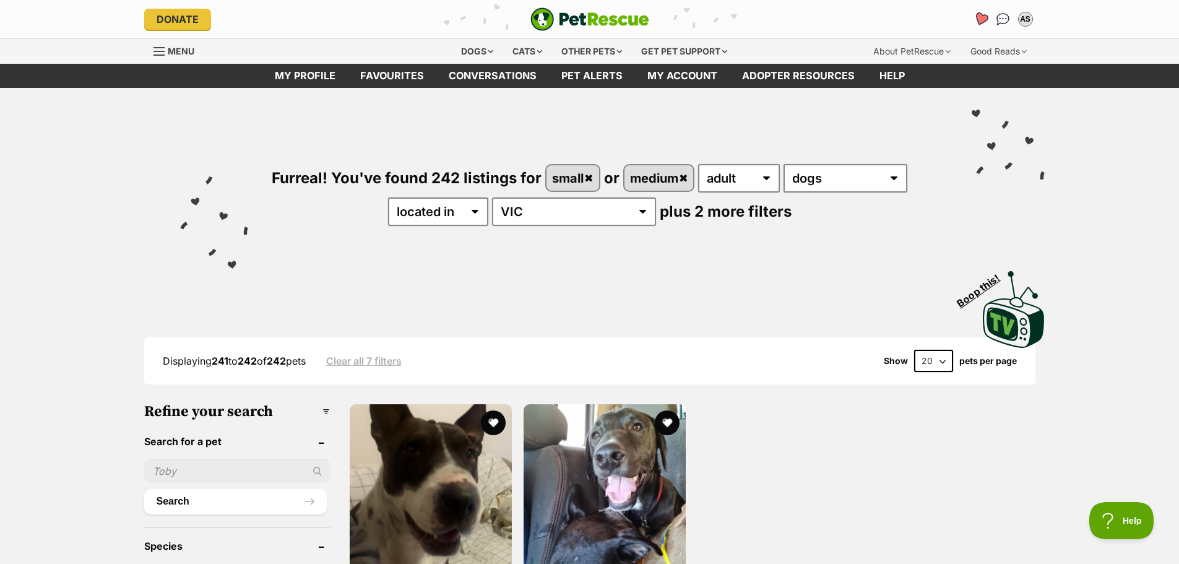
click at [977, 22] on icon "Favourites" at bounding box center [980, 19] width 17 height 16
